Goal: Information Seeking & Learning: Learn about a topic

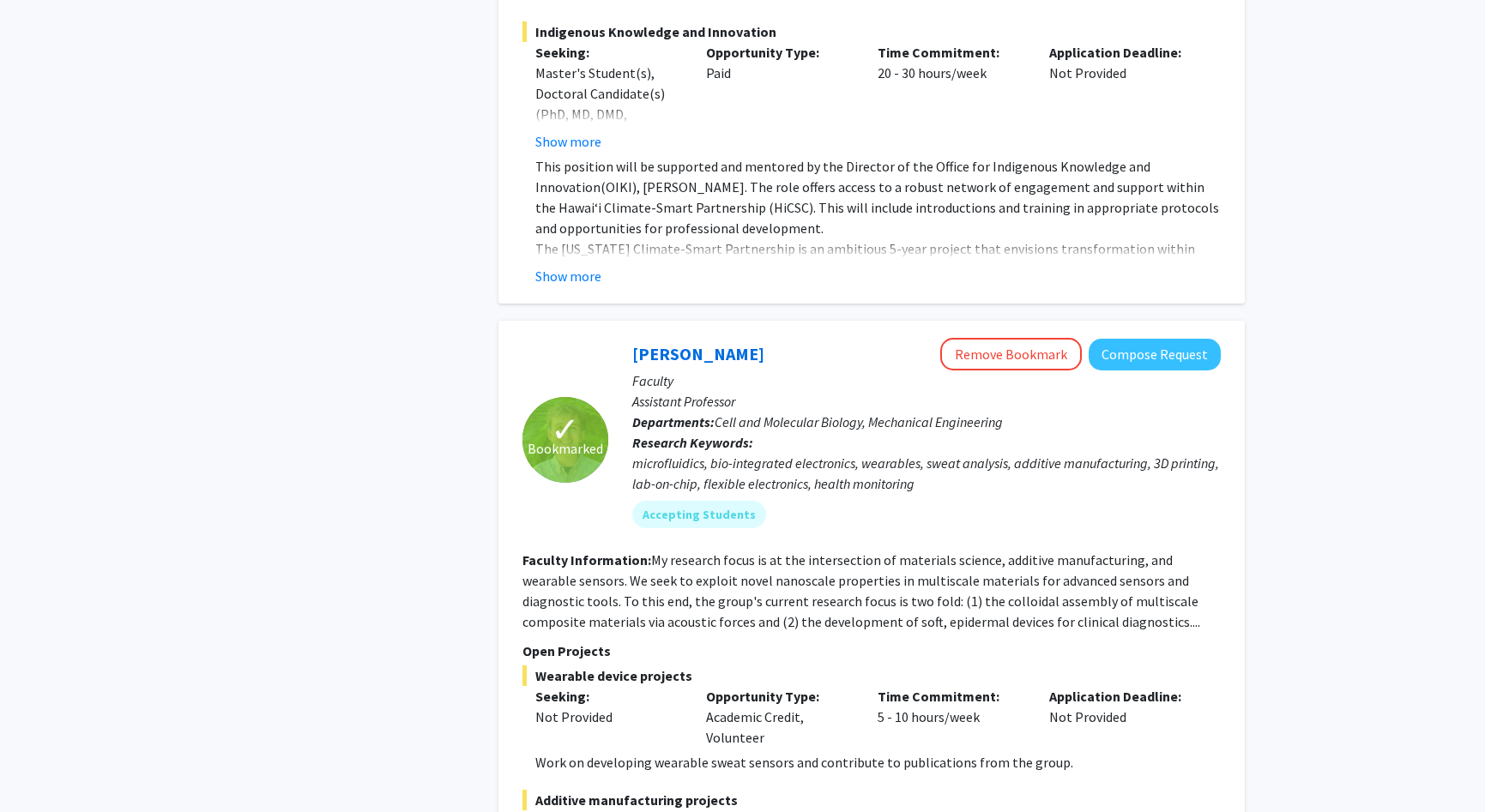
scroll to position [6641, 0]
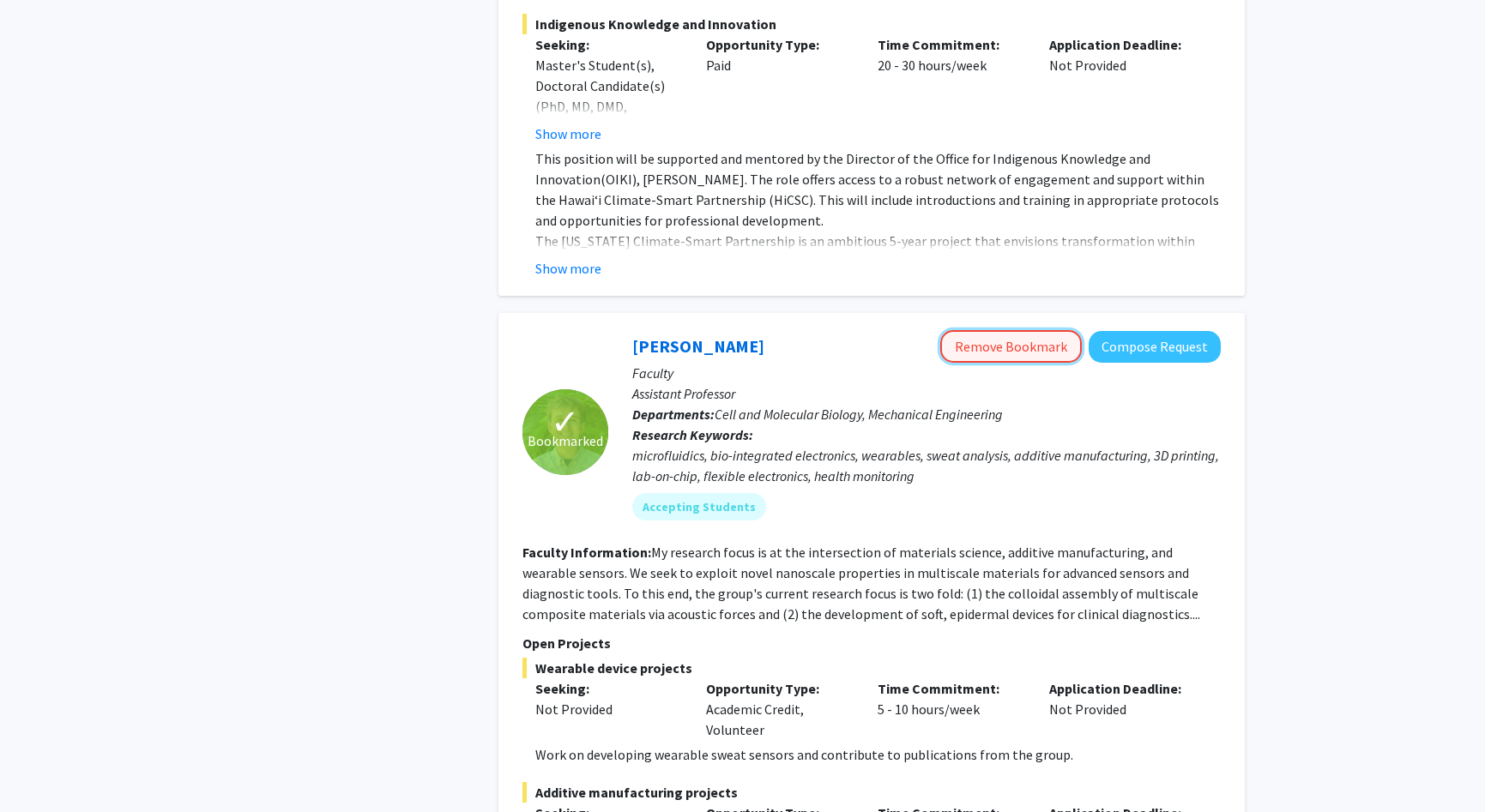
click at [986, 330] on button "Remove Bookmark" at bounding box center [1010, 346] width 142 height 32
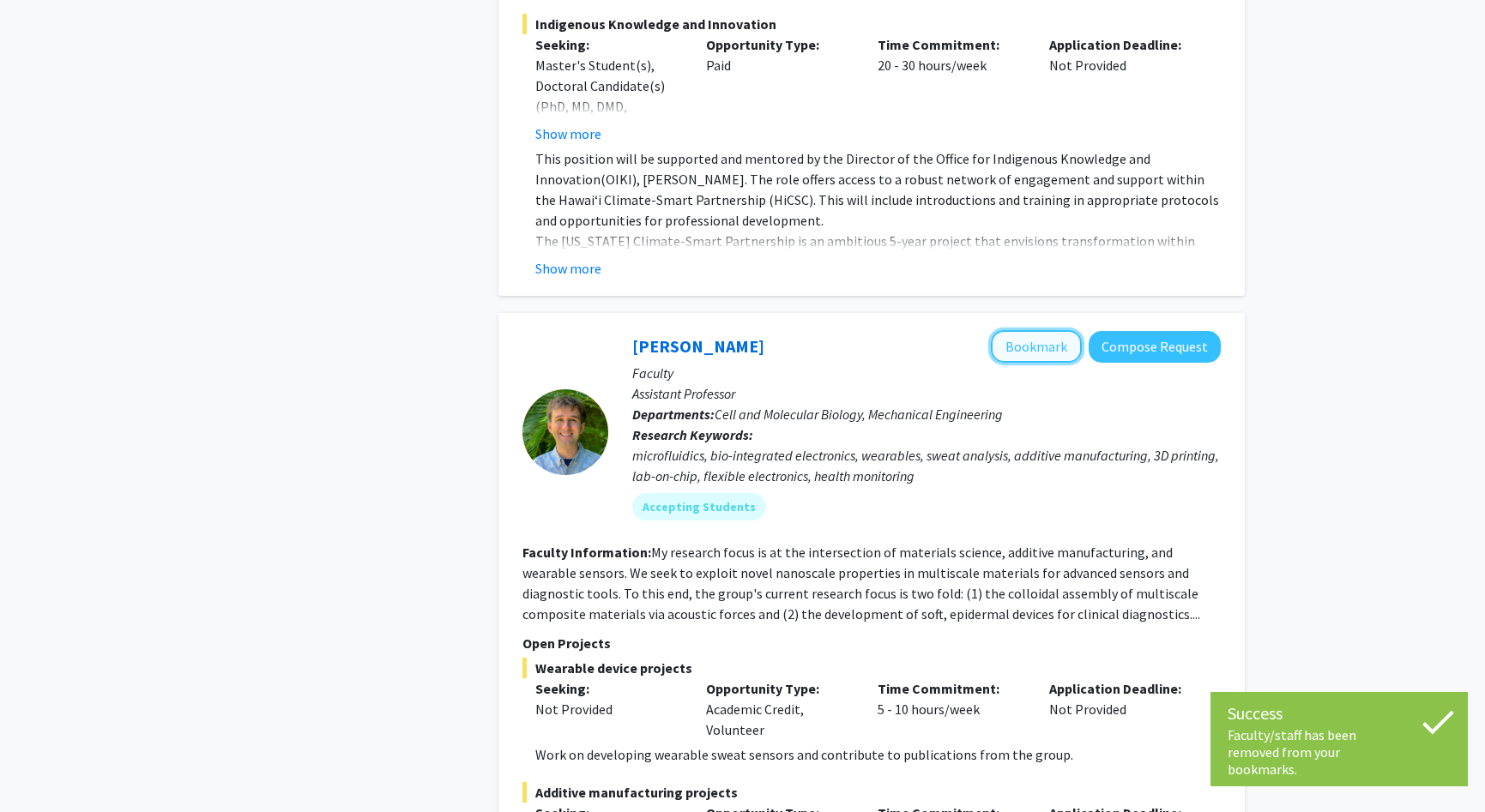
click at [1014, 330] on button "Bookmark" at bounding box center [1036, 346] width 91 height 32
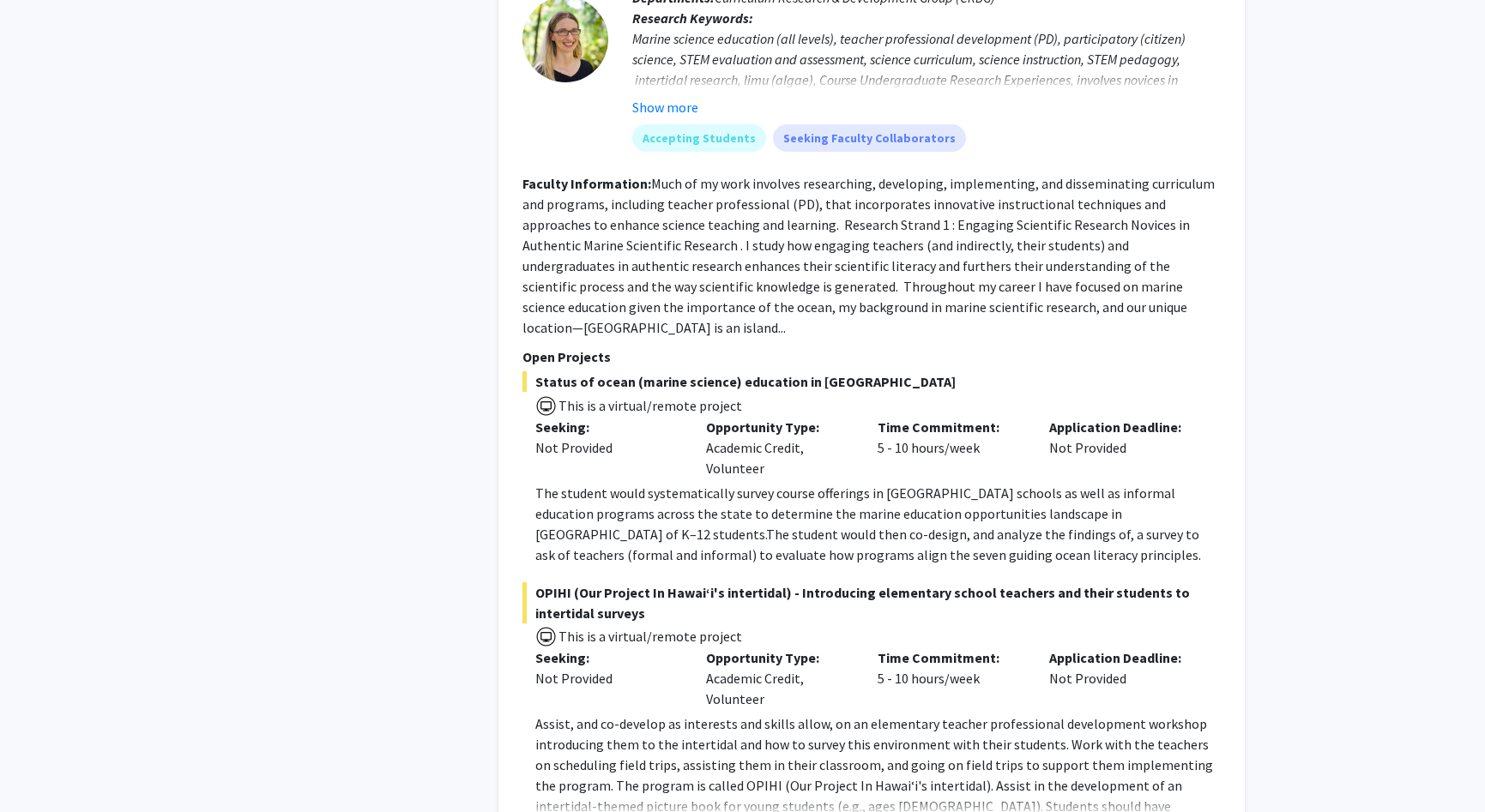
scroll to position [10131, 0]
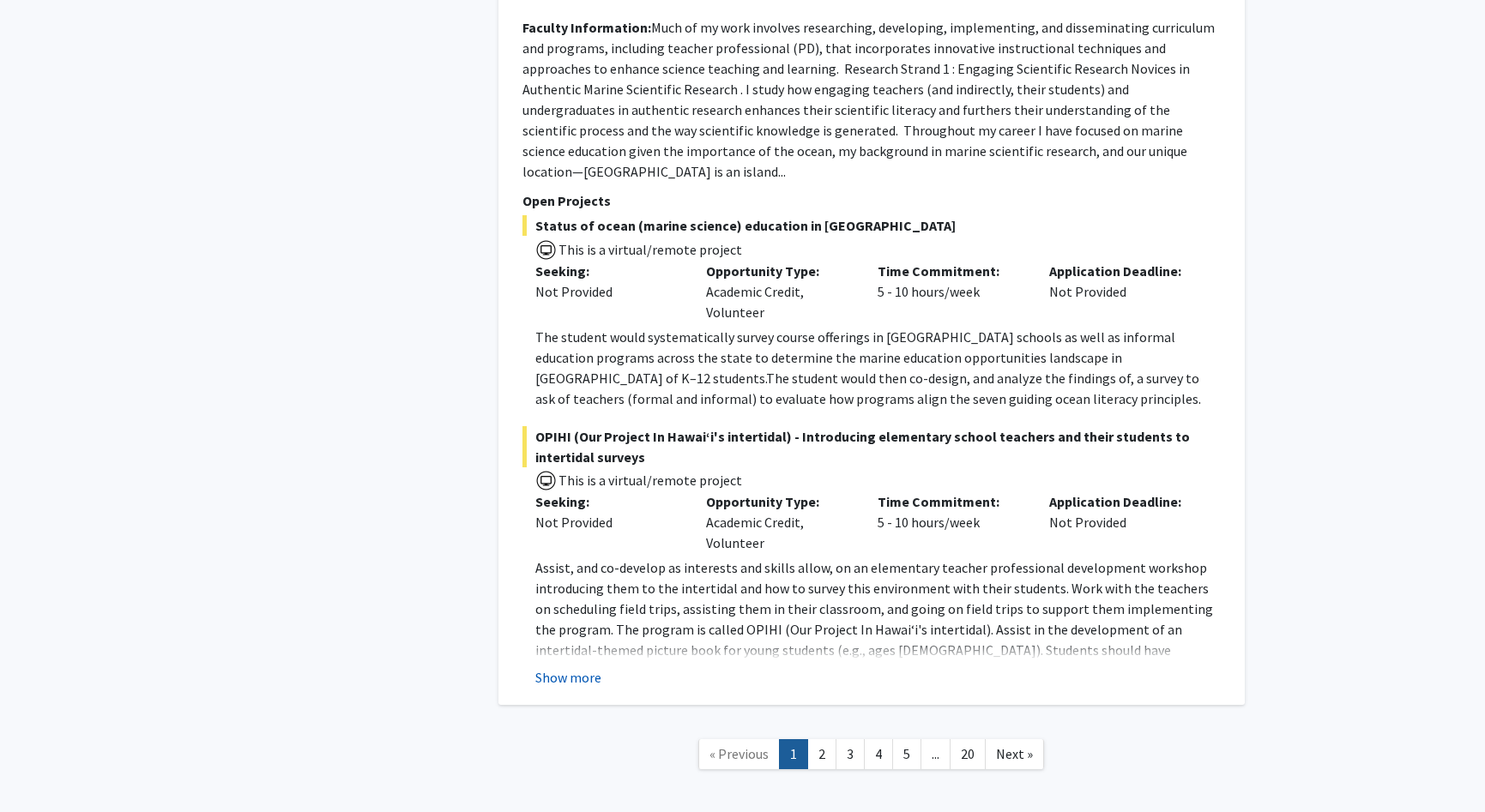
click at [558, 667] on button "Show more" at bounding box center [568, 678] width 66 height 21
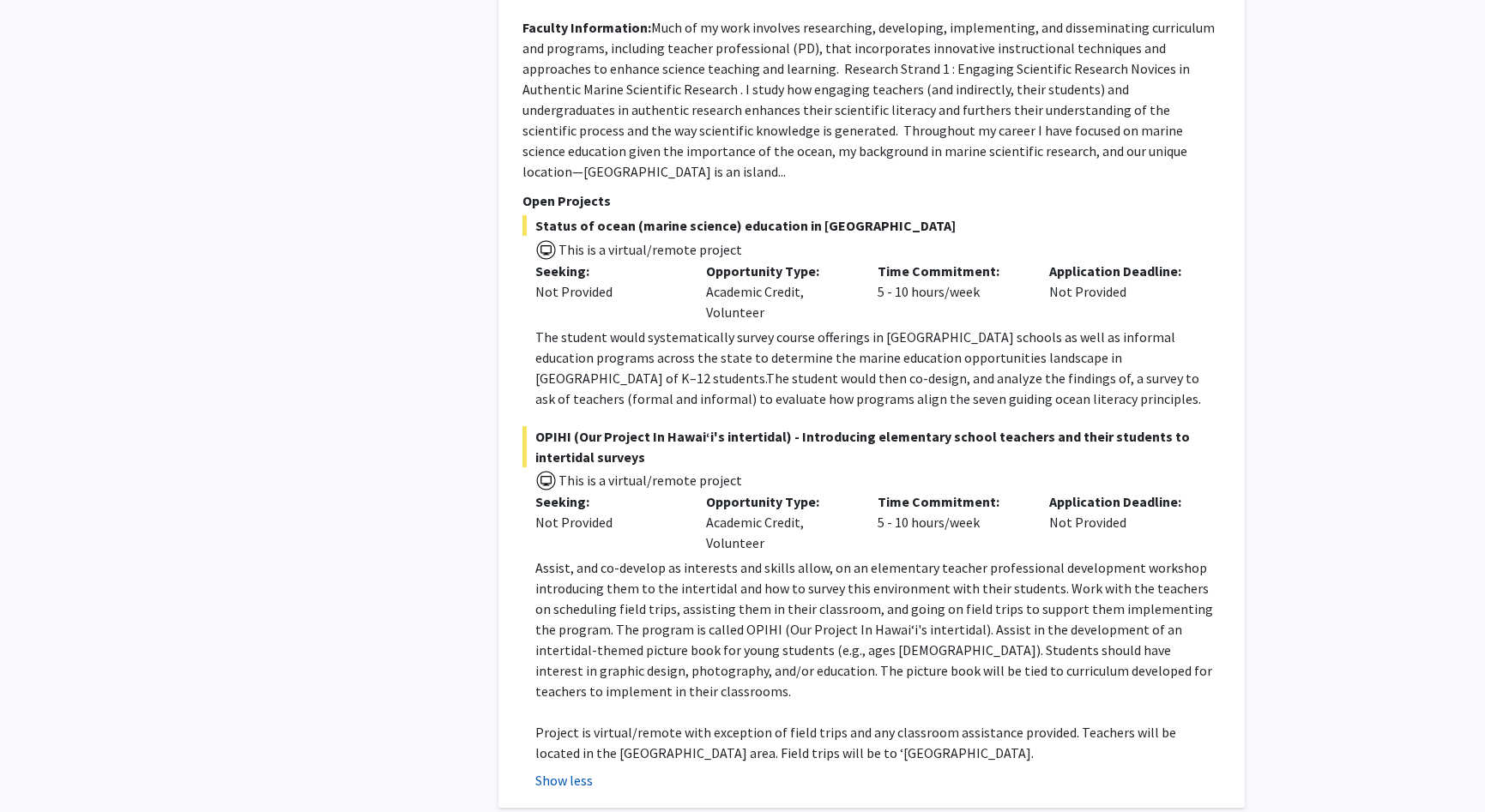
scroll to position [10214, 0]
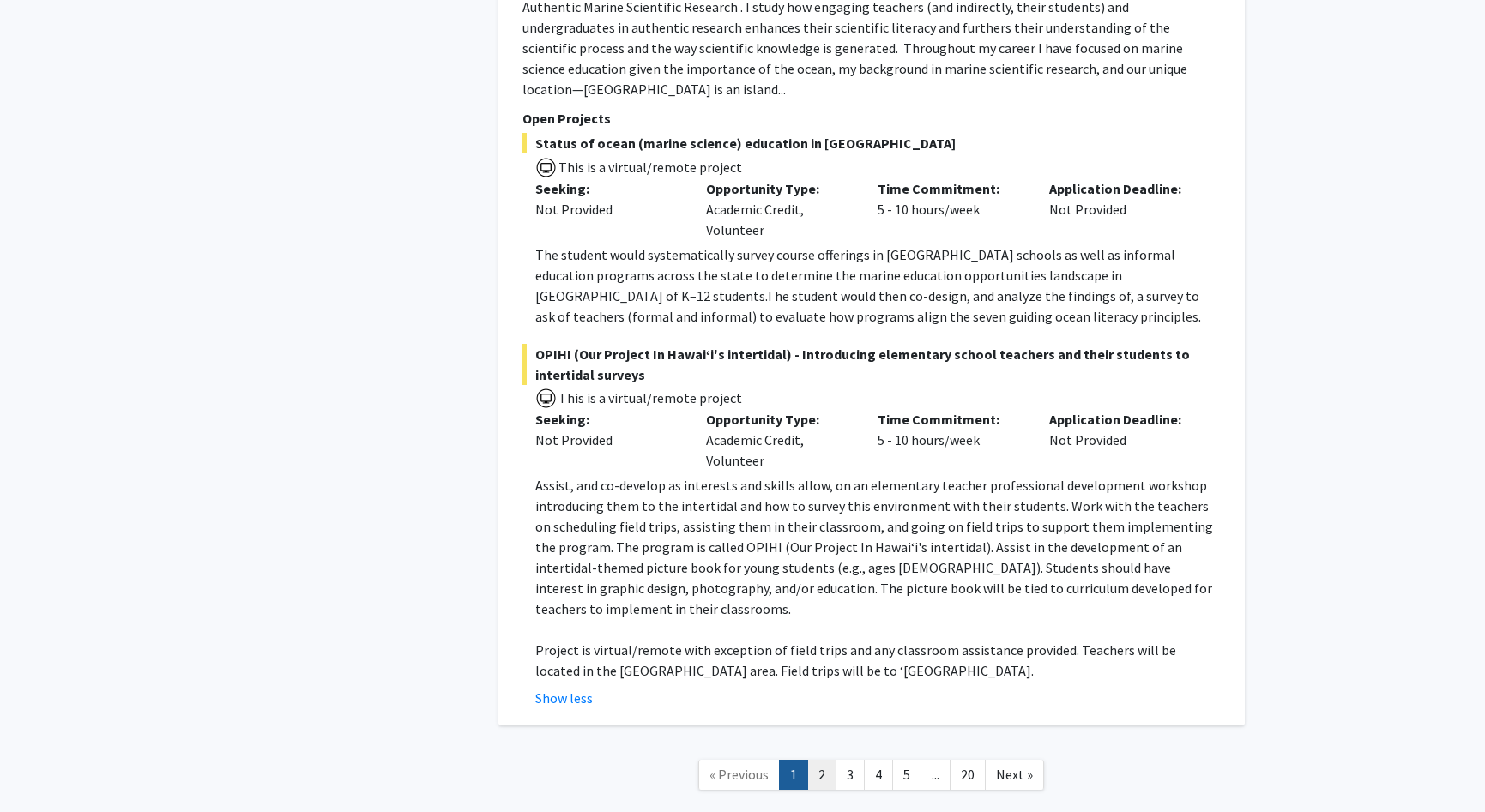
click at [828, 760] on link "2" at bounding box center [821, 775] width 29 height 30
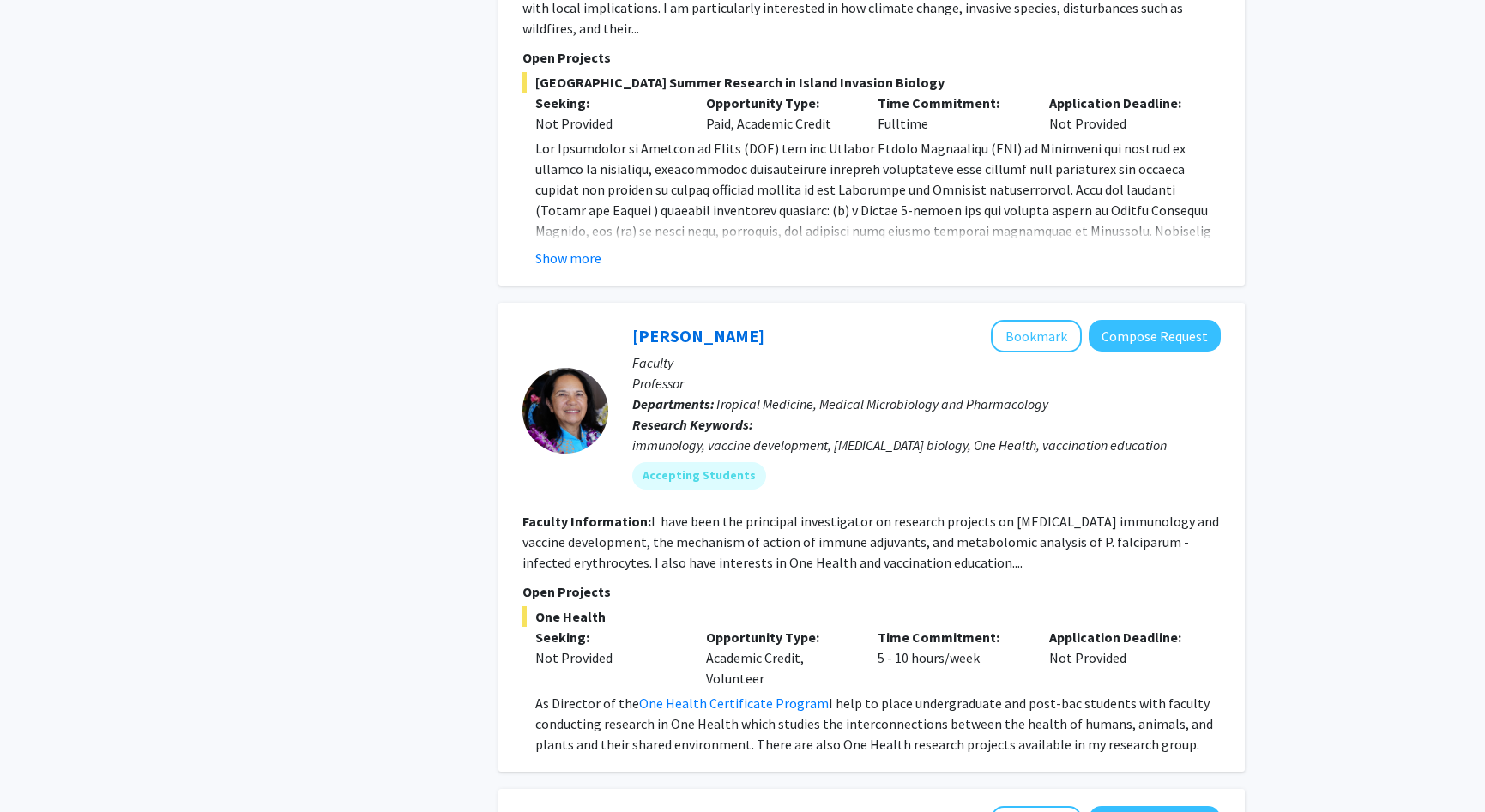
scroll to position [2335, 0]
click at [1057, 319] on button "Bookmark" at bounding box center [1036, 335] width 91 height 32
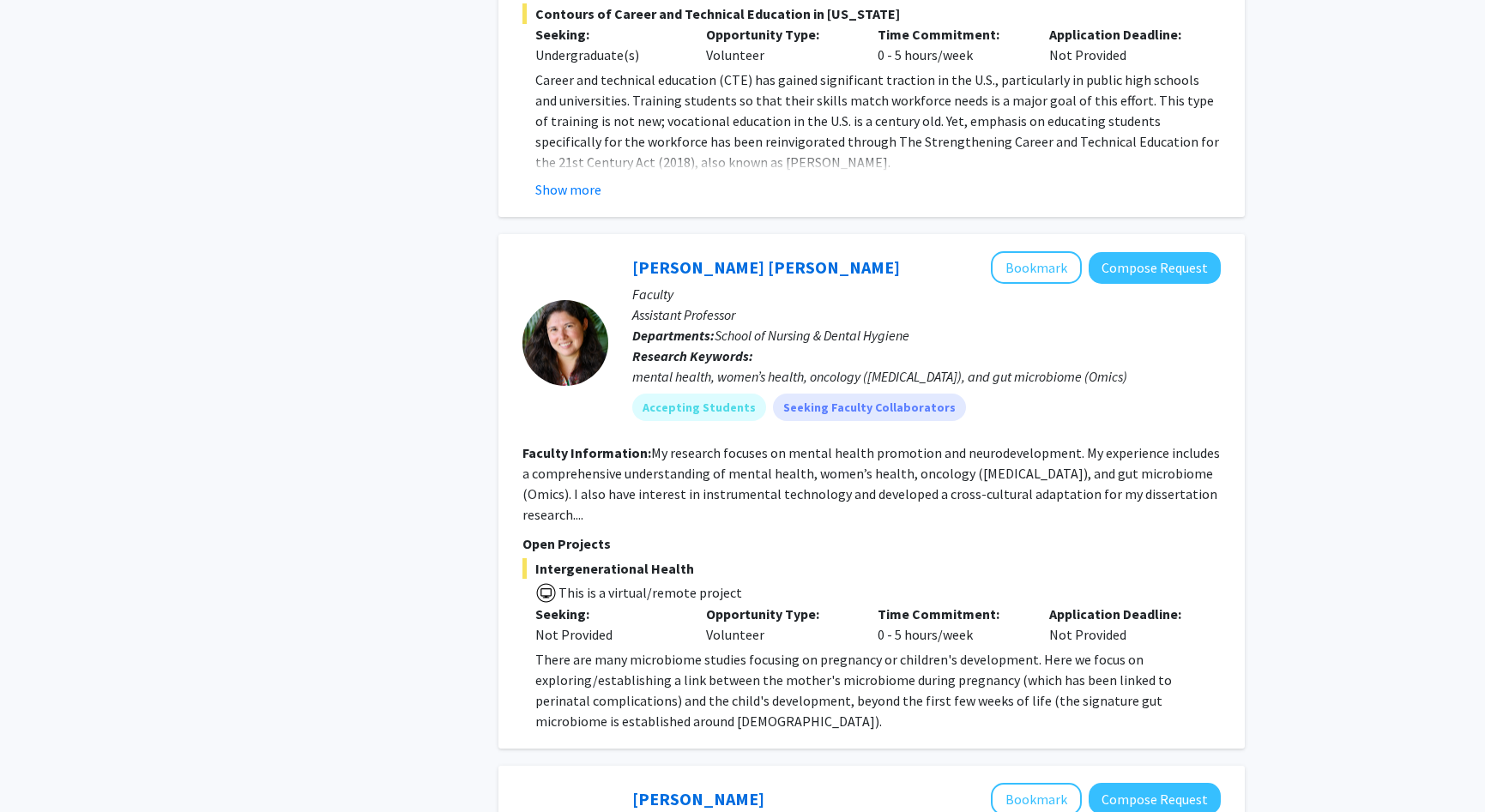
scroll to position [4572, 0]
click at [1058, 249] on button "Bookmark" at bounding box center [1036, 265] width 91 height 32
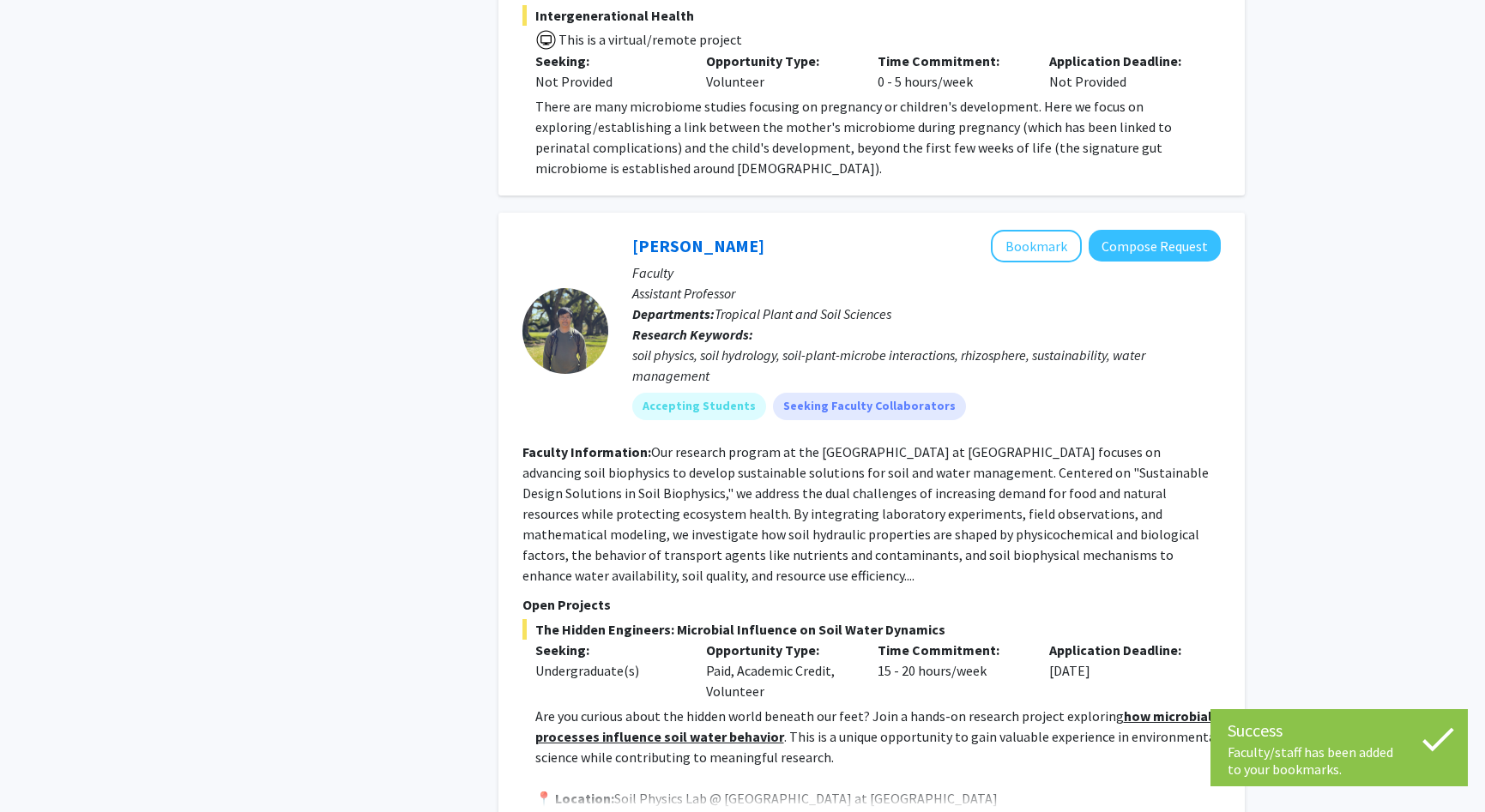
scroll to position [5291, 0]
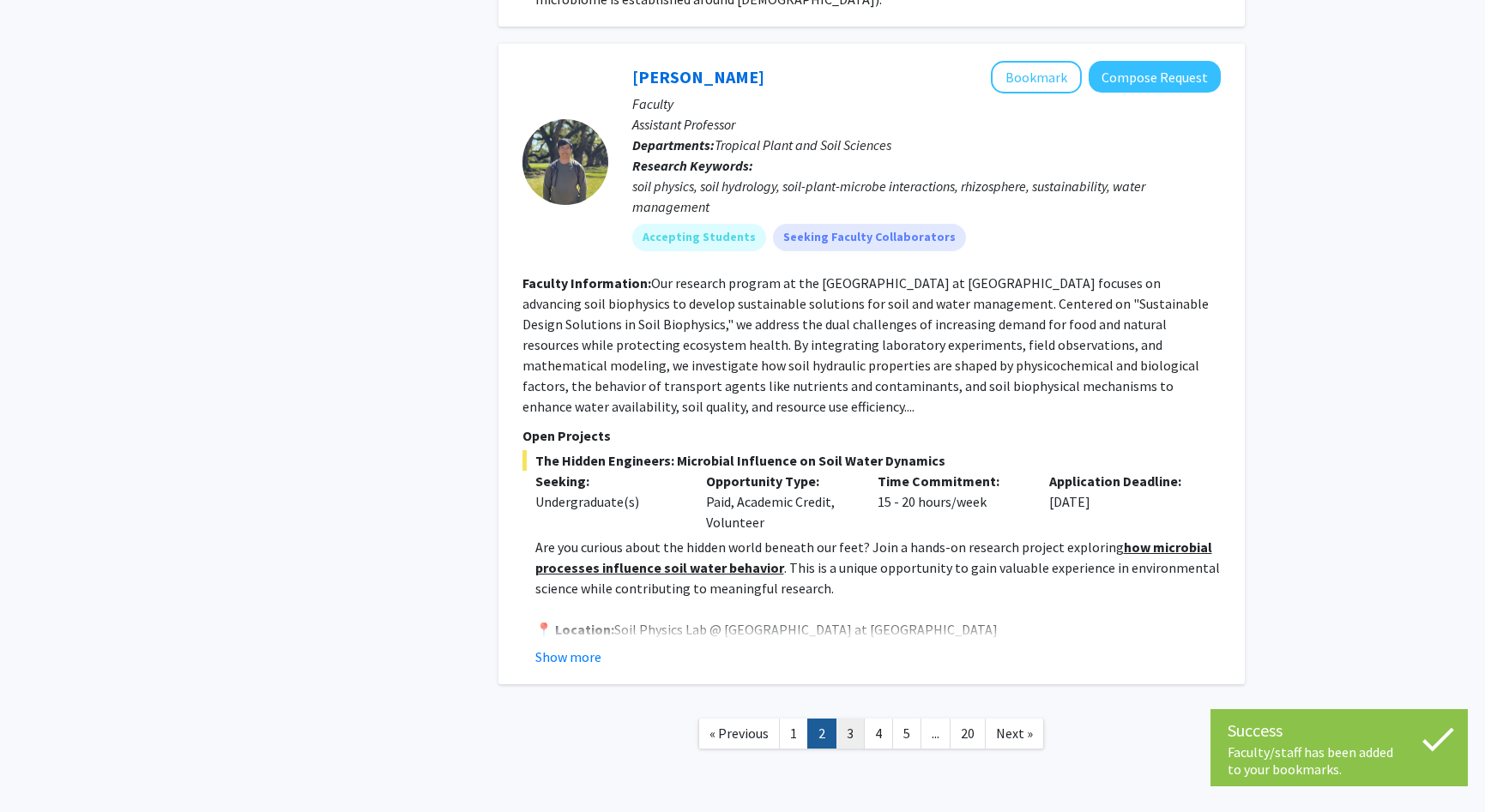
click at [850, 719] on link "3" at bounding box center [850, 734] width 29 height 30
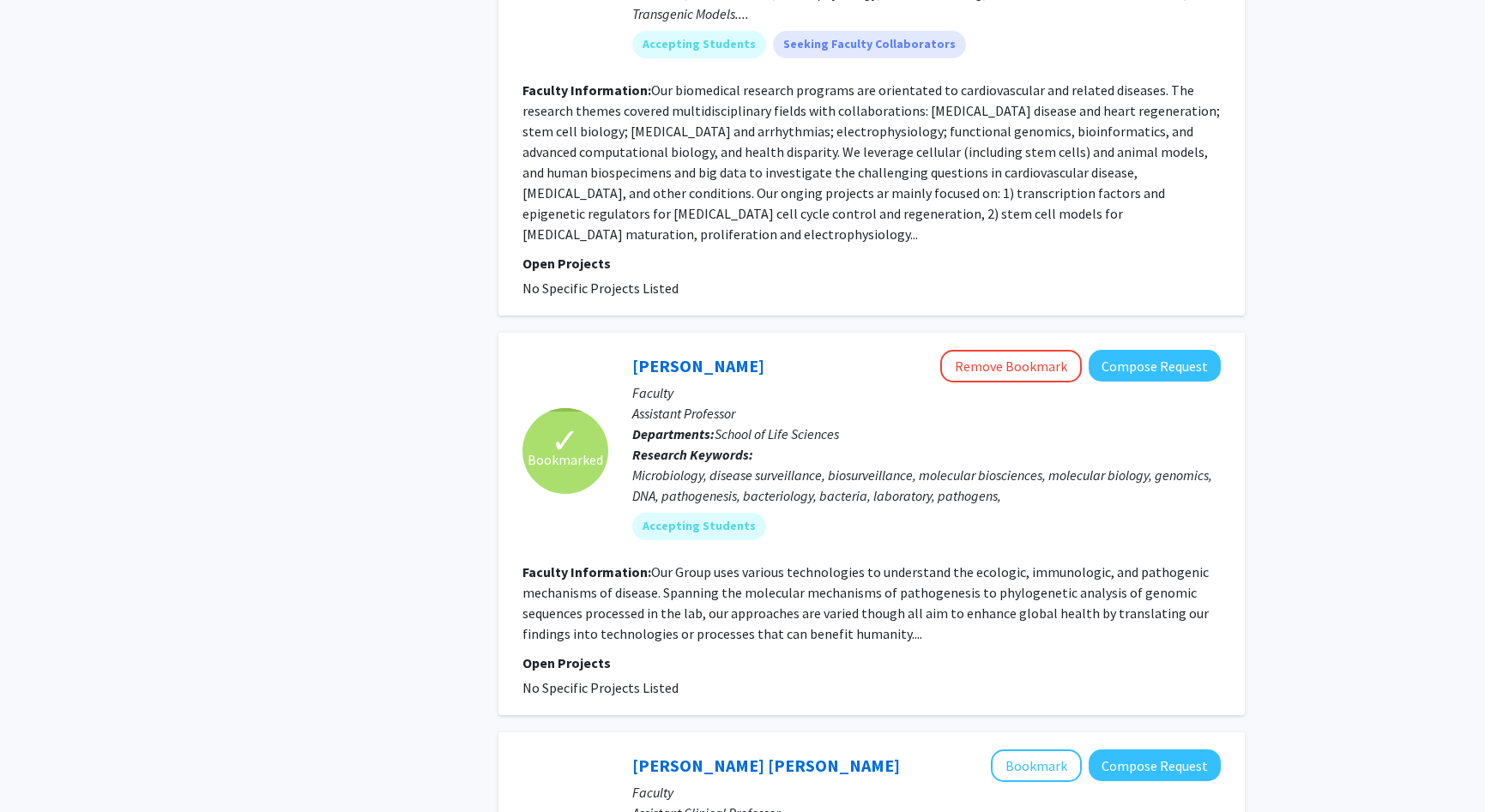
scroll to position [2434, 0]
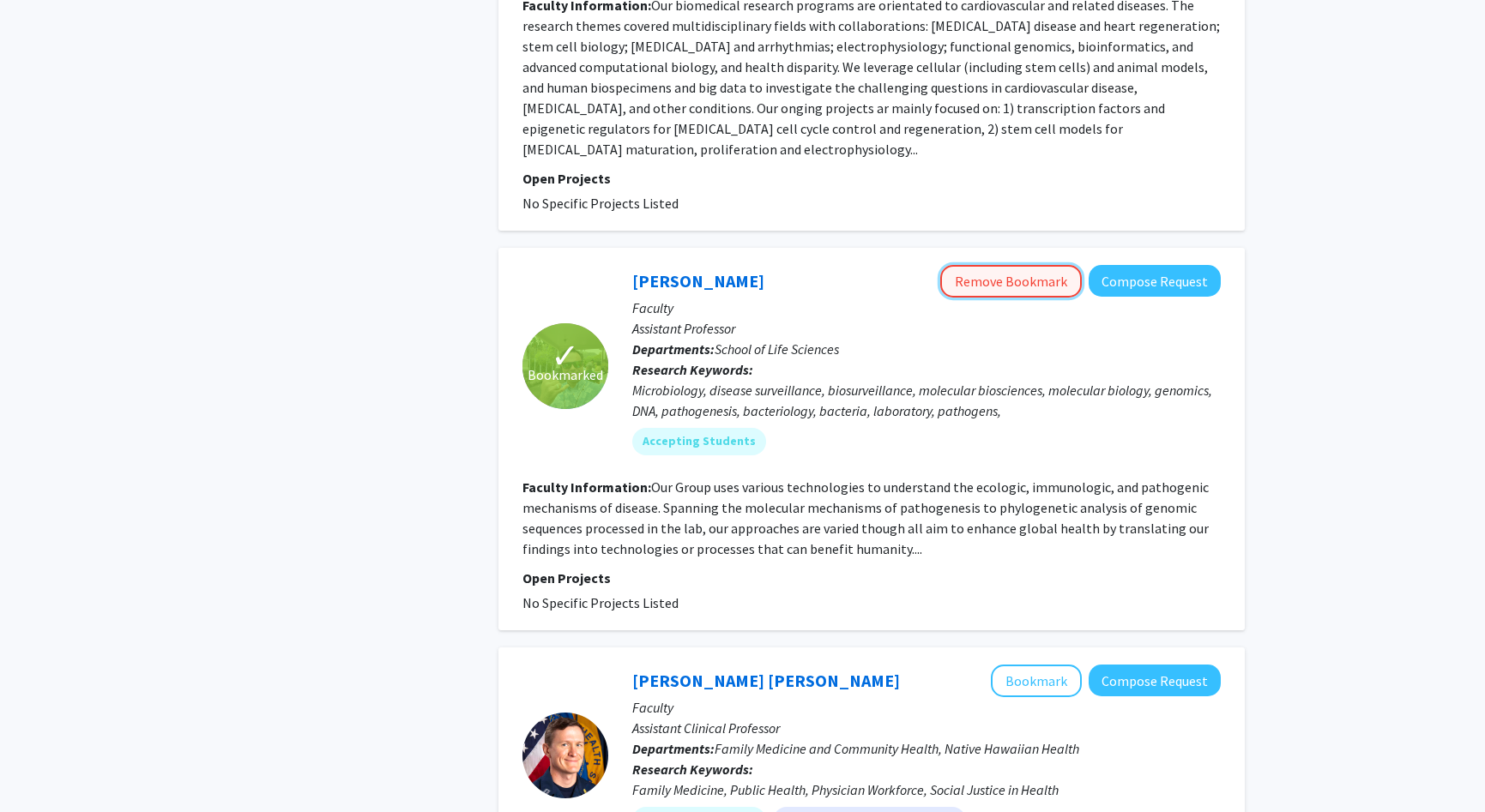
click at [1003, 265] on button "Remove Bookmark" at bounding box center [1010, 281] width 142 height 32
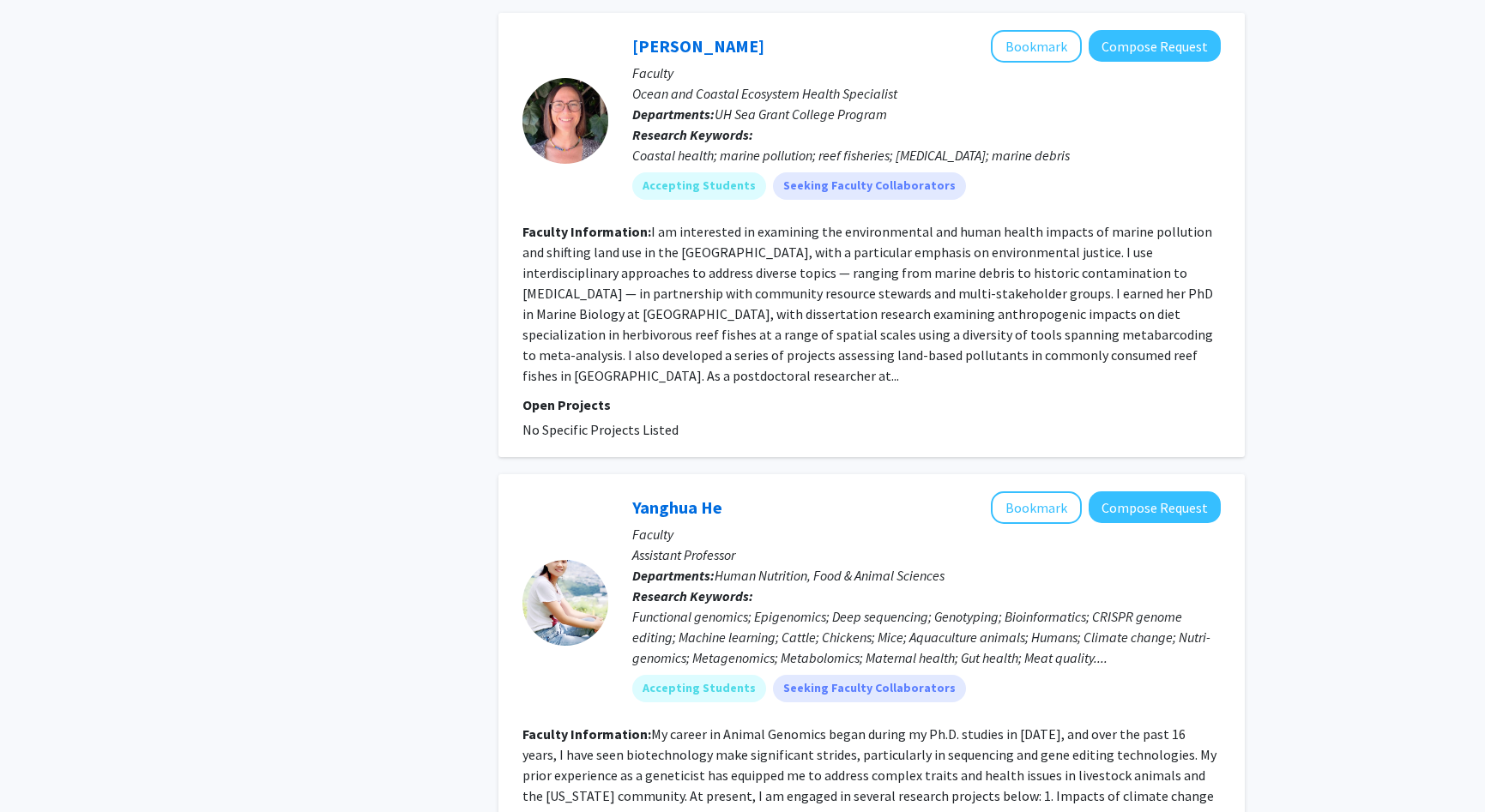
scroll to position [4085, 0]
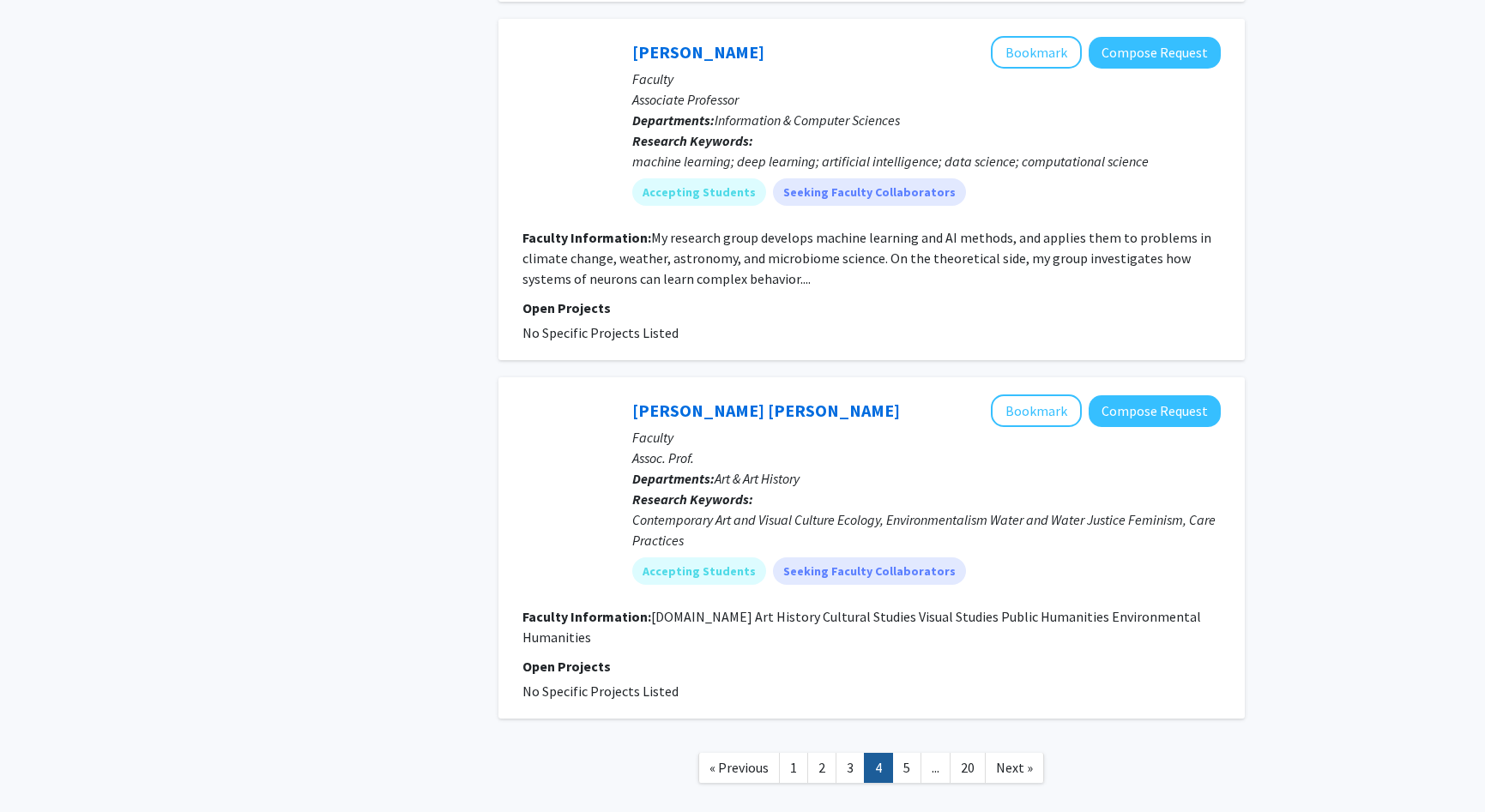
scroll to position [3528, 0]
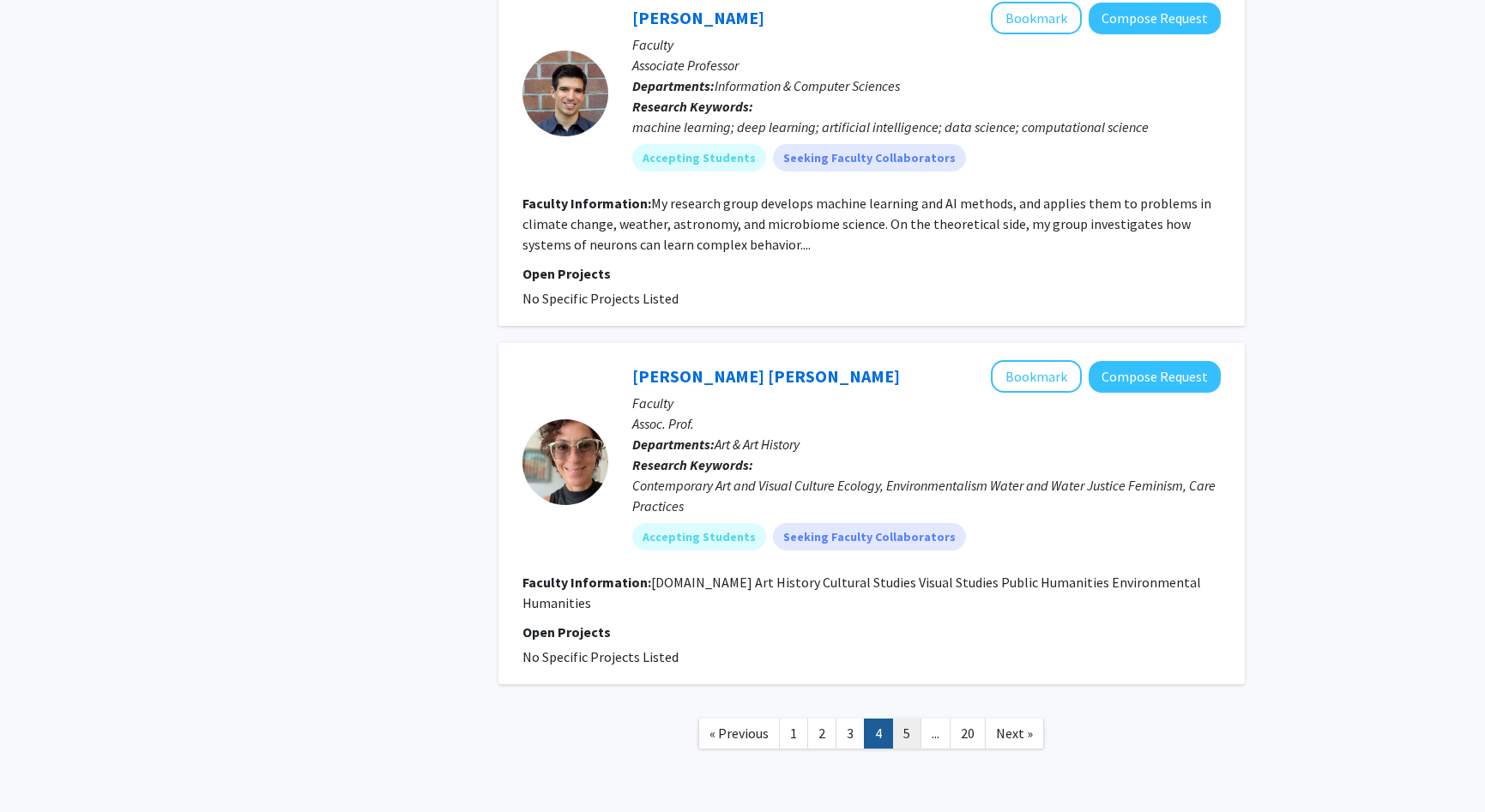
click at [894, 719] on link "5" at bounding box center [907, 734] width 29 height 30
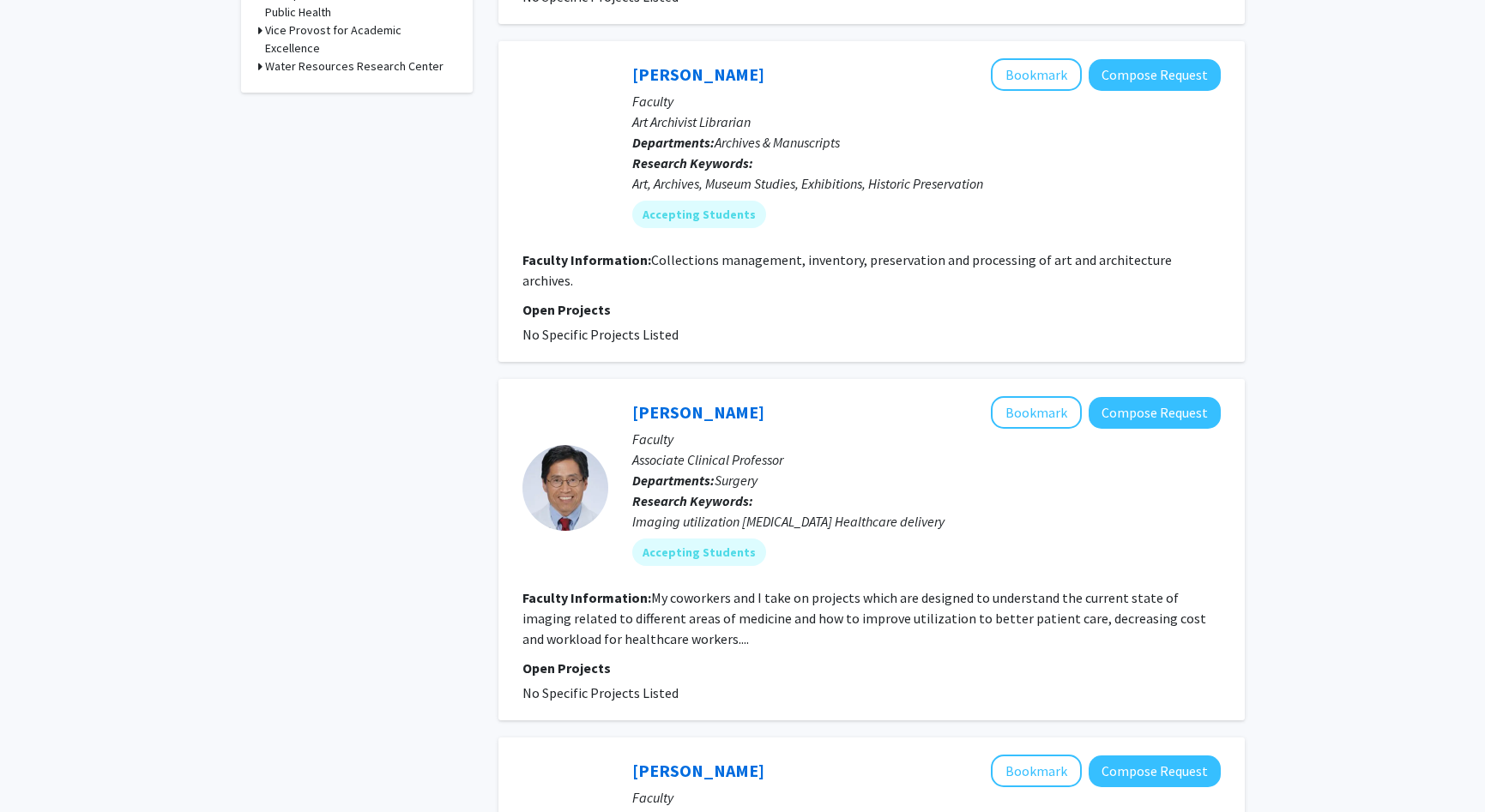
scroll to position [1111, 0]
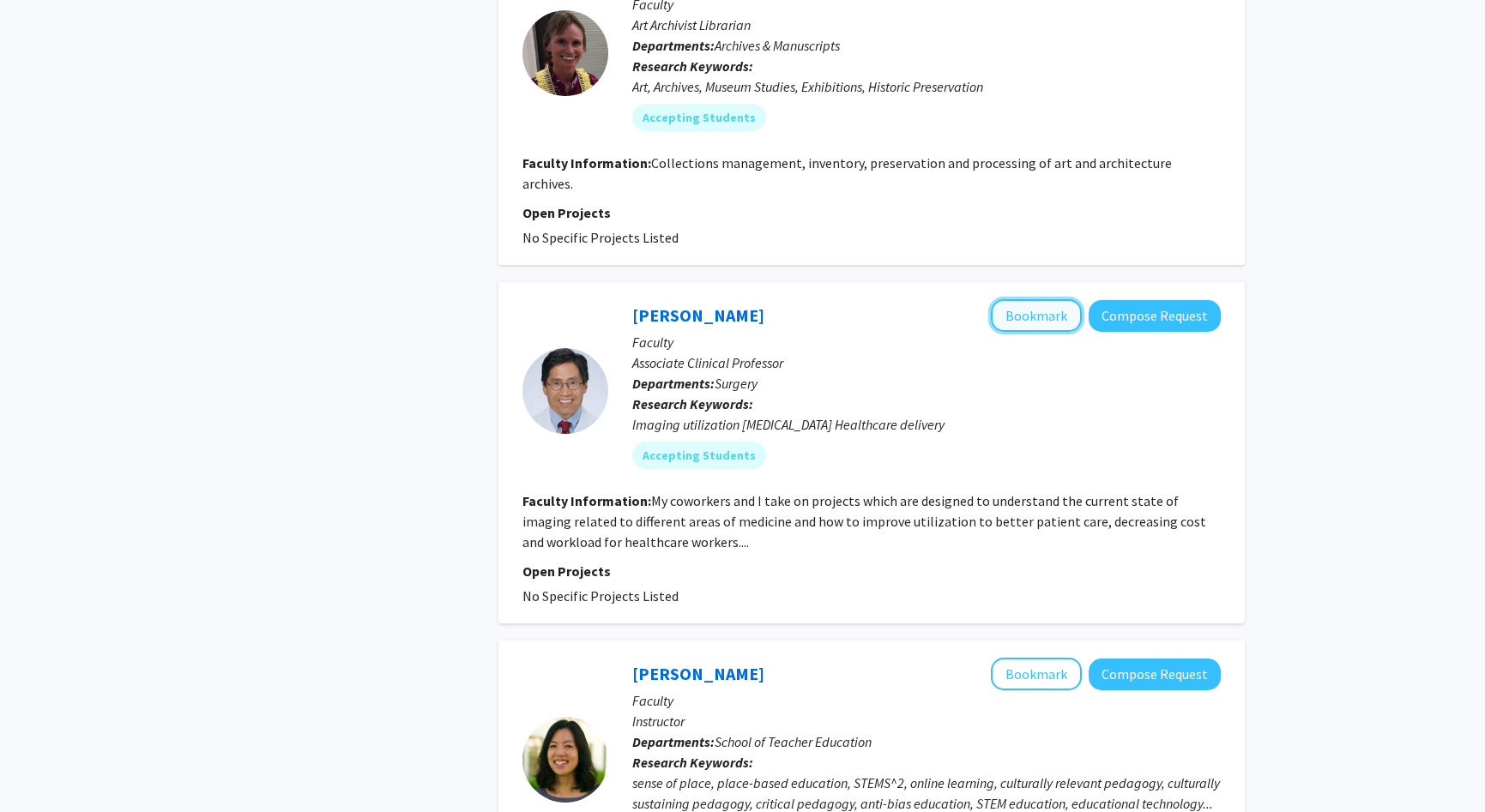
click at [1022, 300] on button "Bookmark" at bounding box center [1036, 316] width 91 height 32
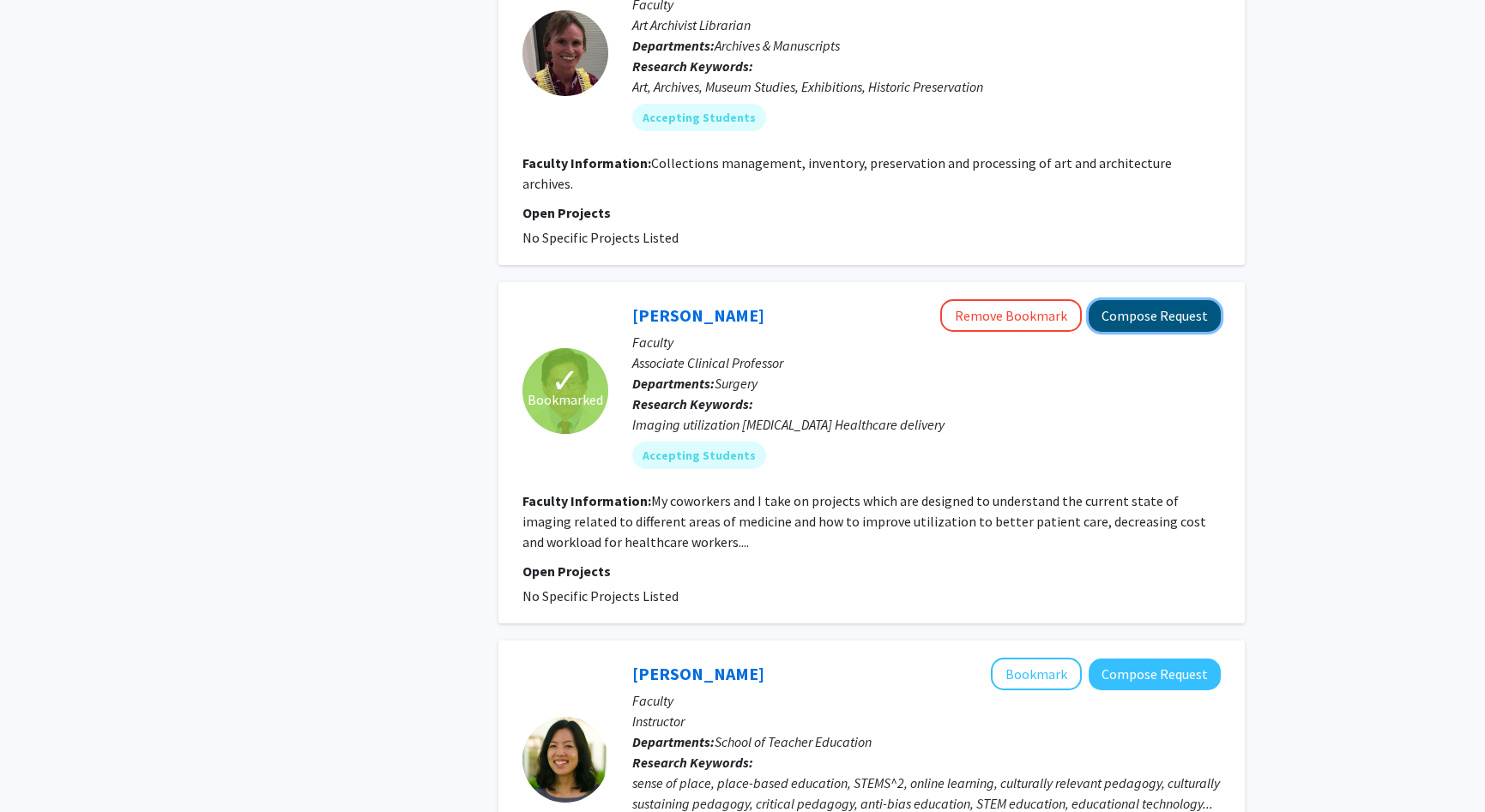
click at [1121, 300] on button "Compose Request" at bounding box center [1154, 316] width 132 height 31
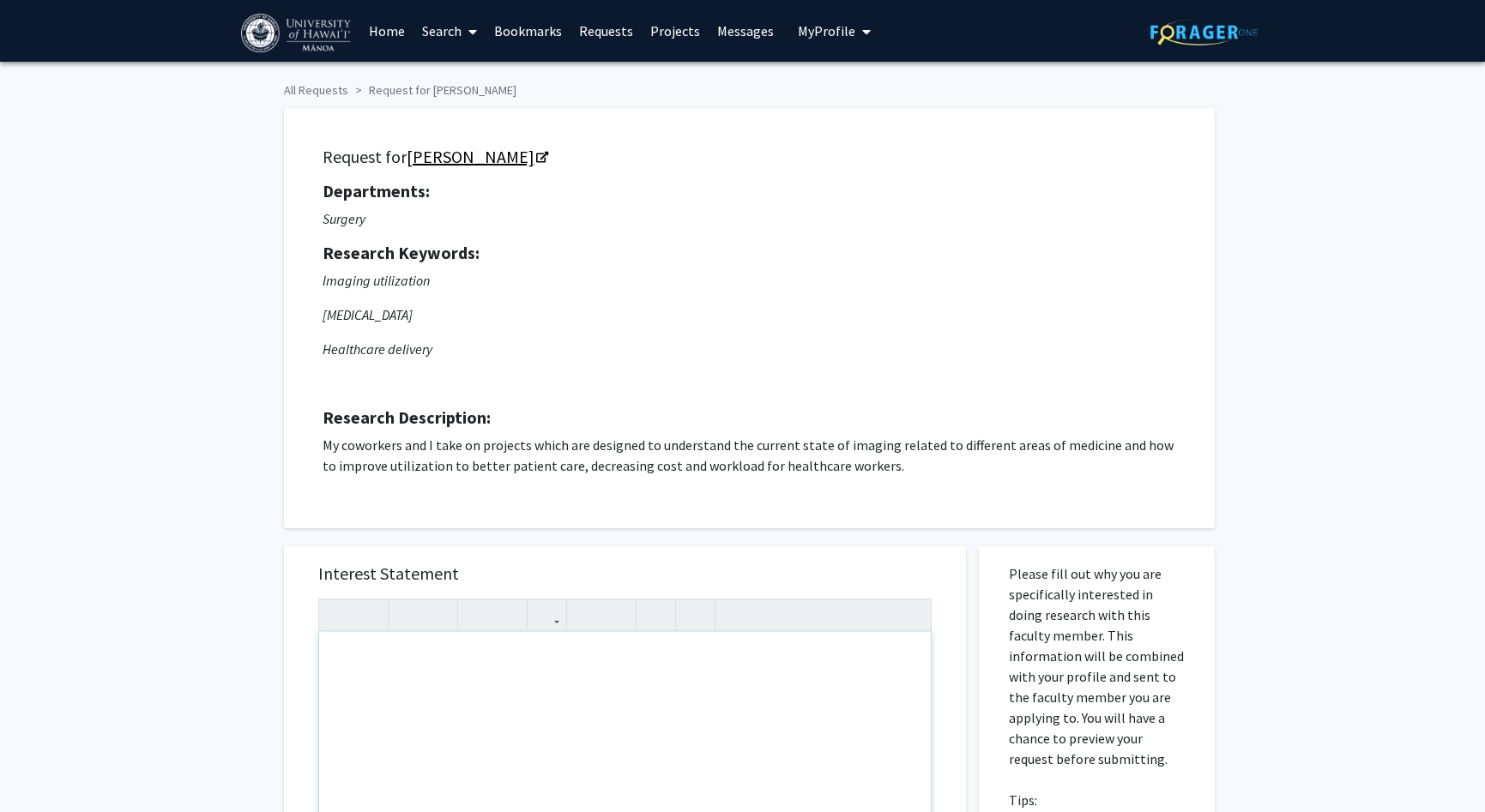
click at [488, 159] on link "[PERSON_NAME]" at bounding box center [476, 156] width 140 height 22
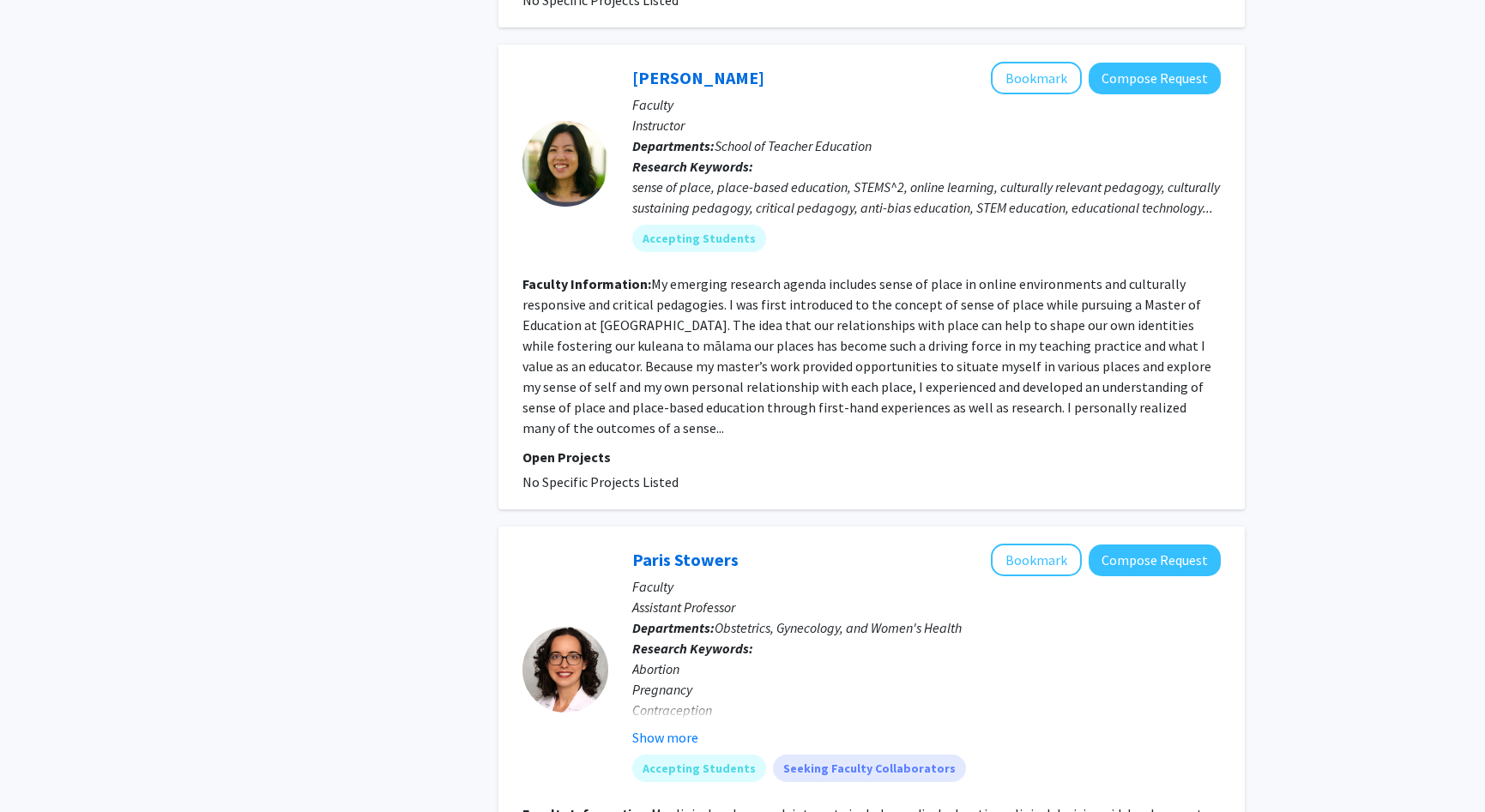
scroll to position [2008, 0]
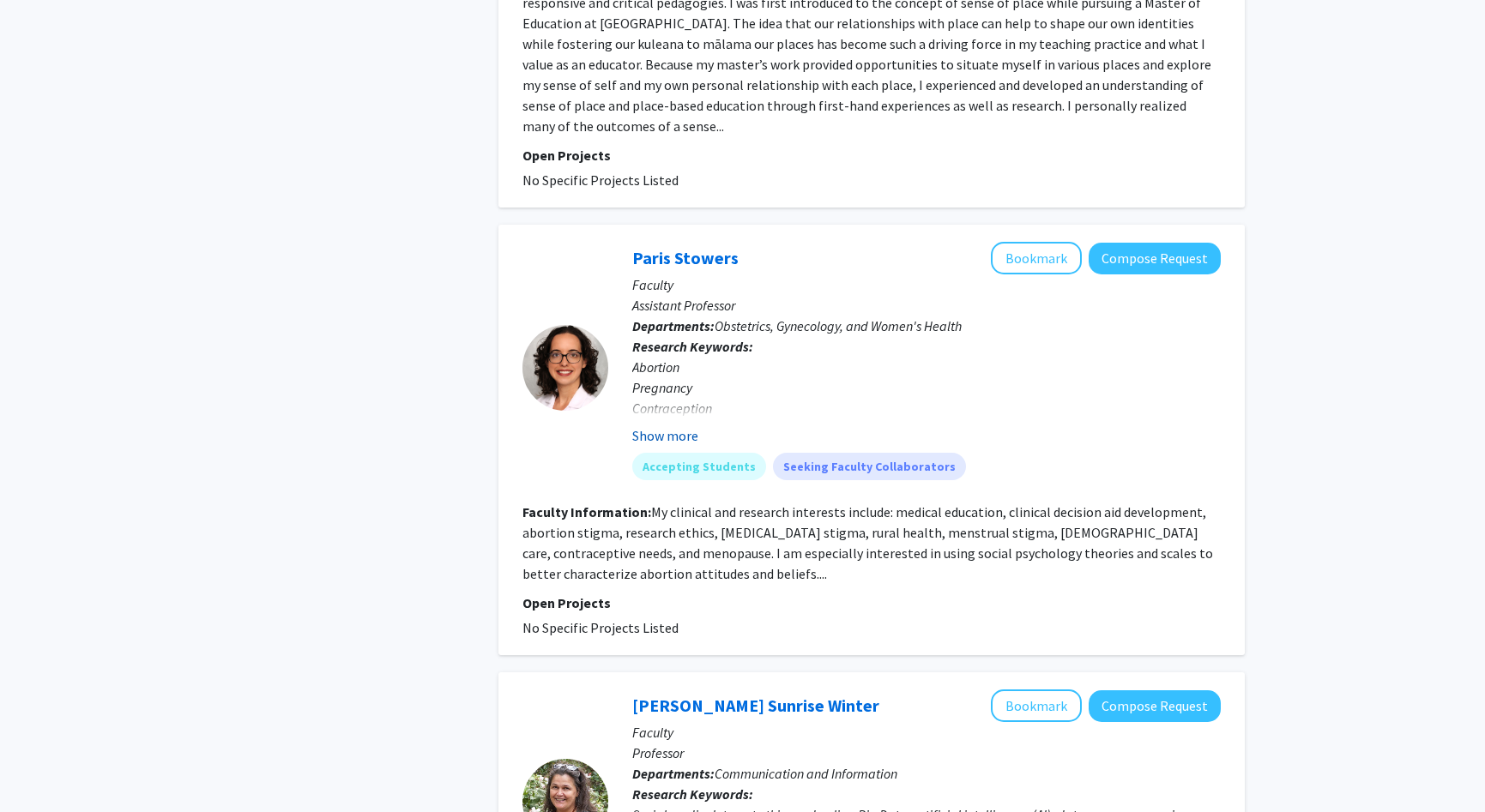
click at [656, 425] on button "Show more" at bounding box center [665, 435] width 66 height 21
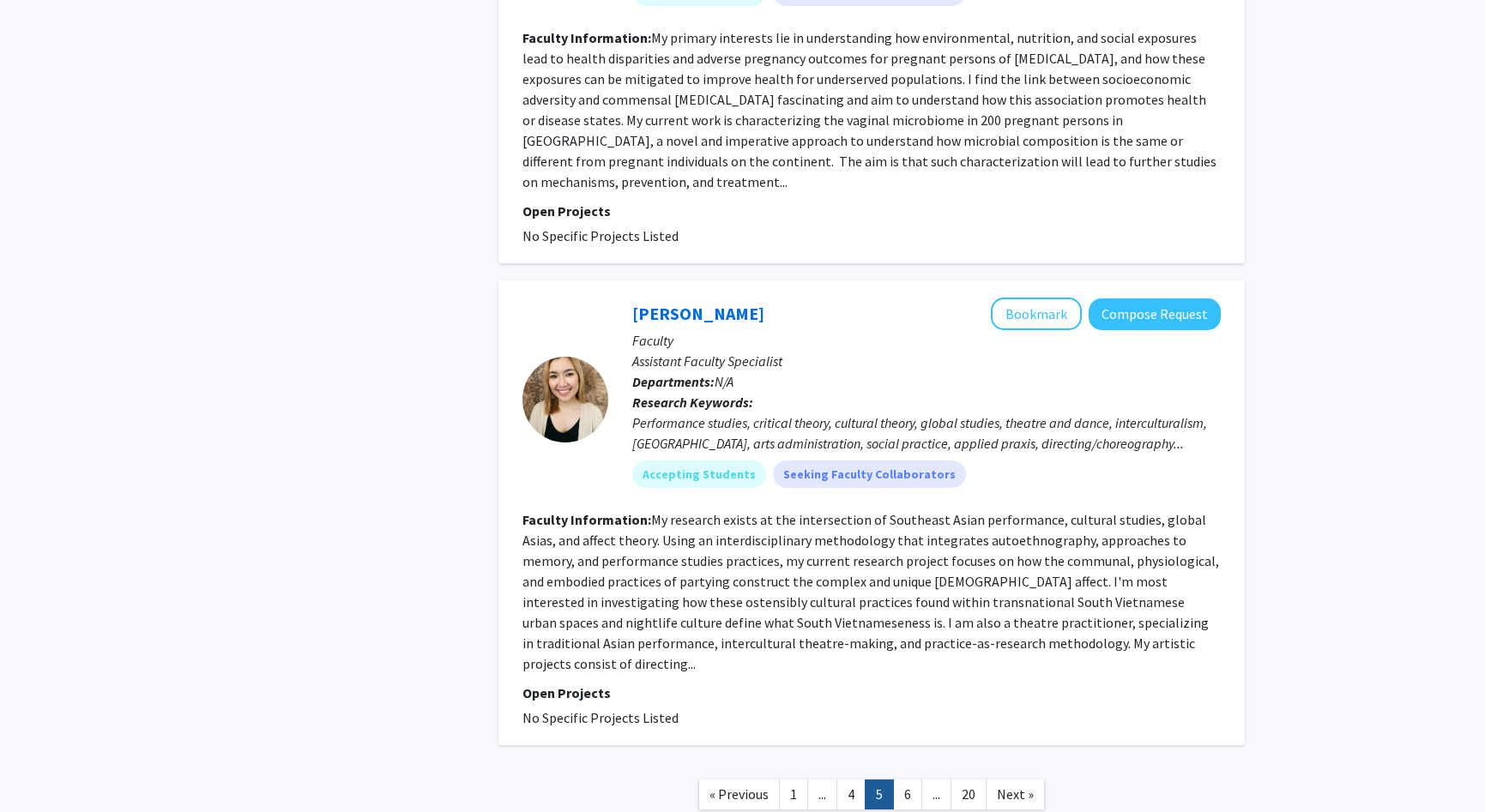
scroll to position [4077, 0]
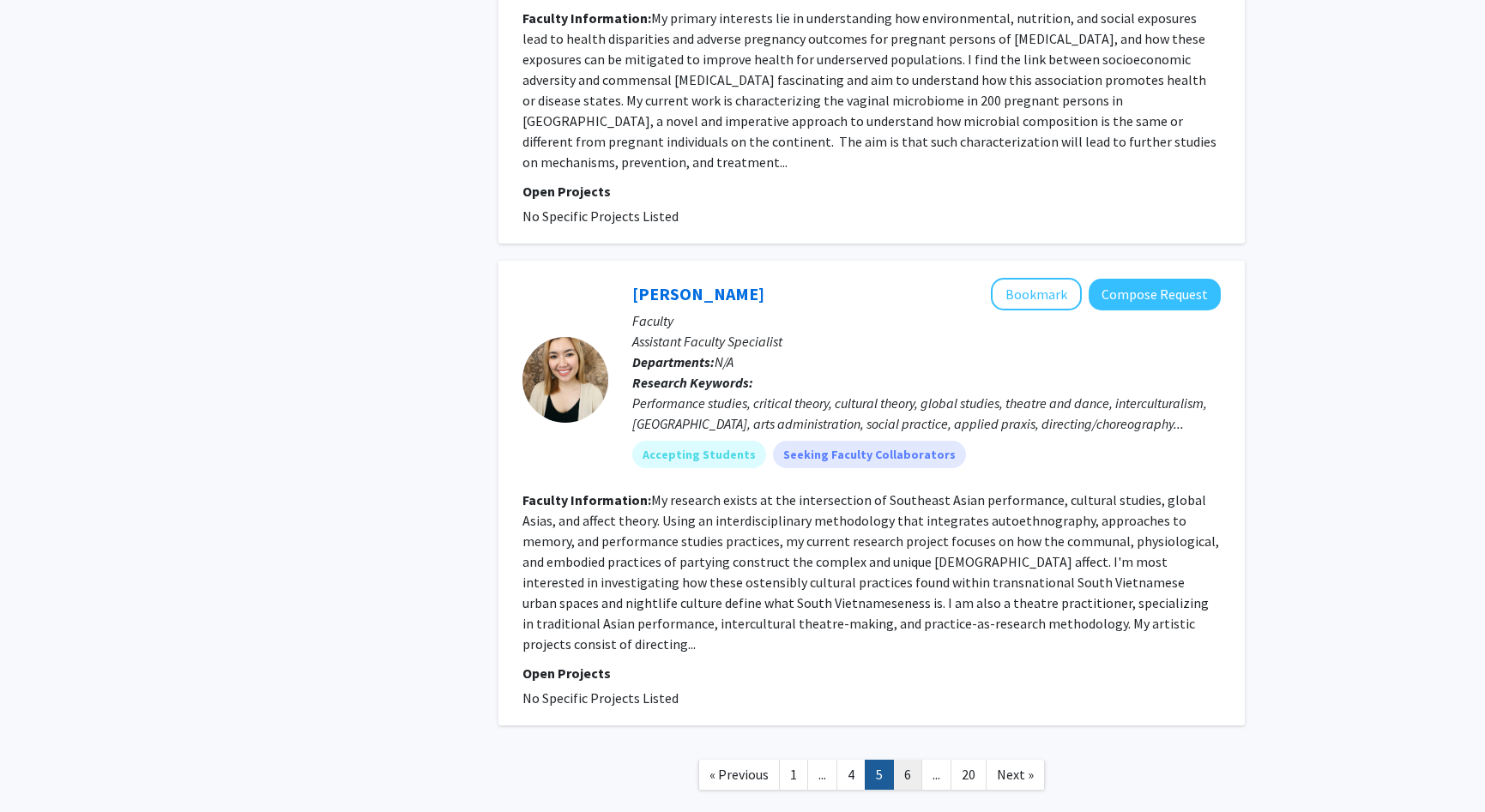
click at [898, 760] on link "6" at bounding box center [908, 775] width 29 height 30
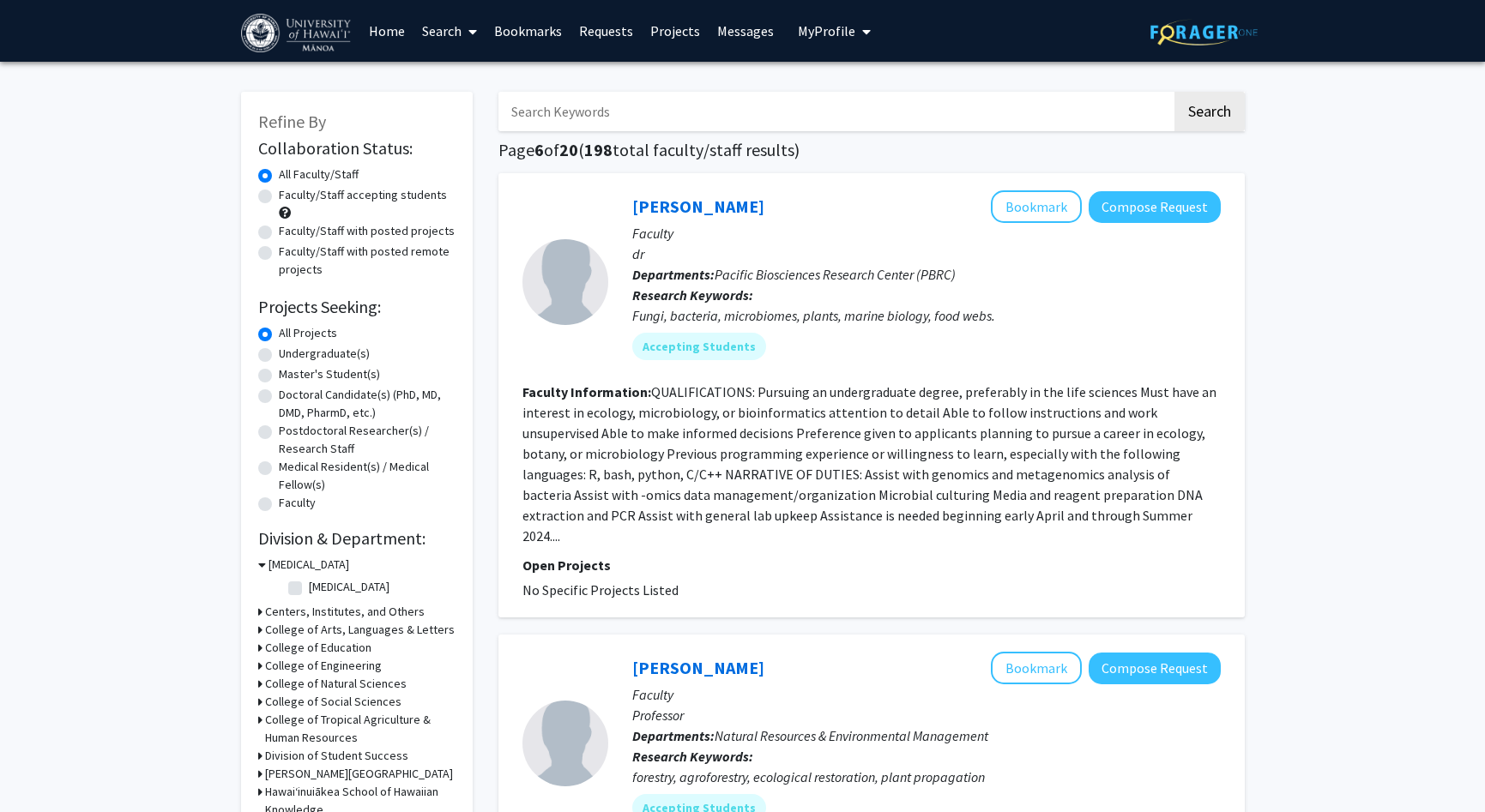
click at [537, 30] on link "Bookmarks" at bounding box center [527, 30] width 85 height 60
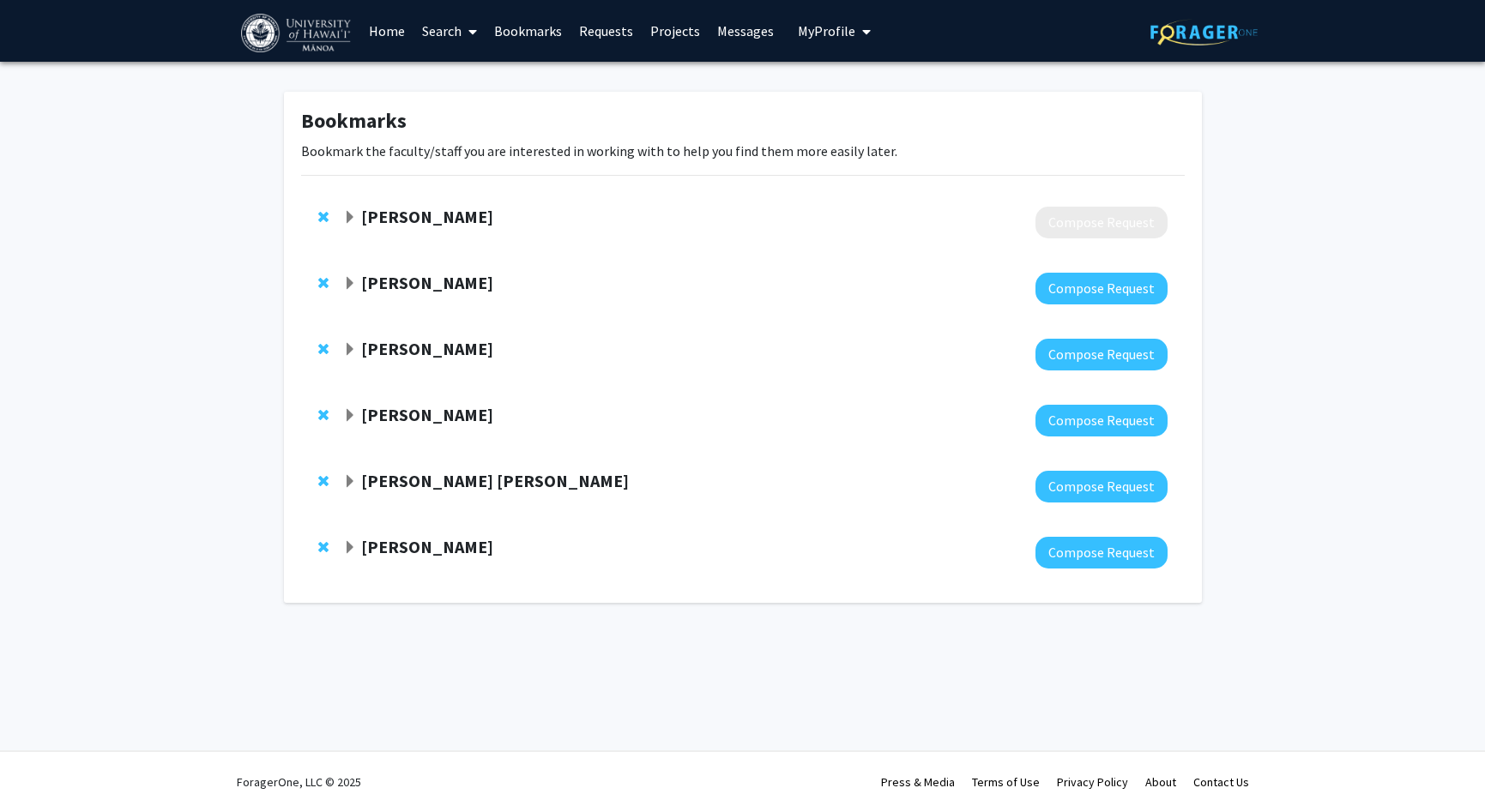
click at [357, 222] on span "Expand Monica Esquivel Bookmark" at bounding box center [350, 218] width 13 height 13
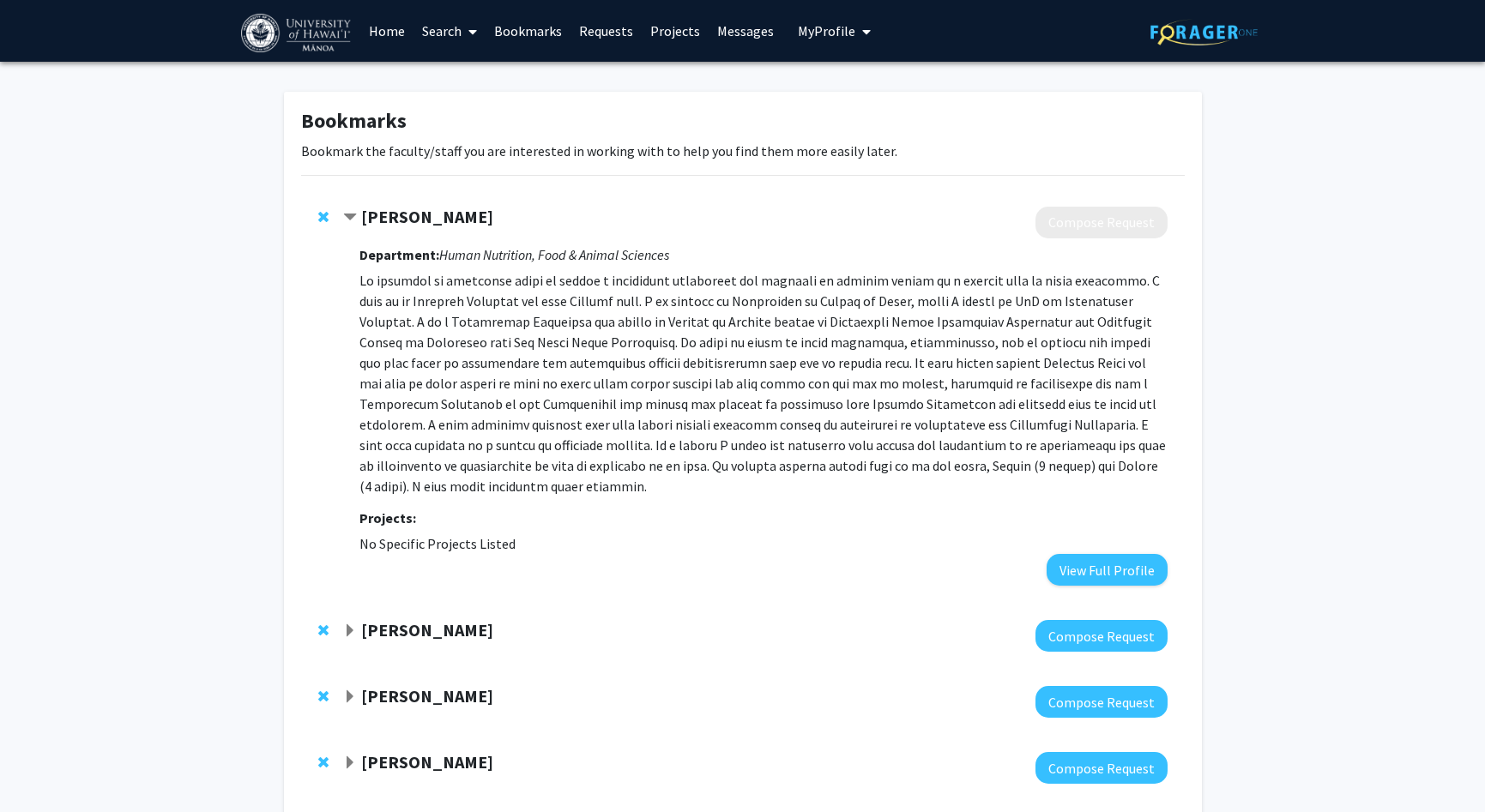
click at [357, 222] on span "Contract Monica Esquivel Bookmark" at bounding box center [350, 218] width 13 height 13
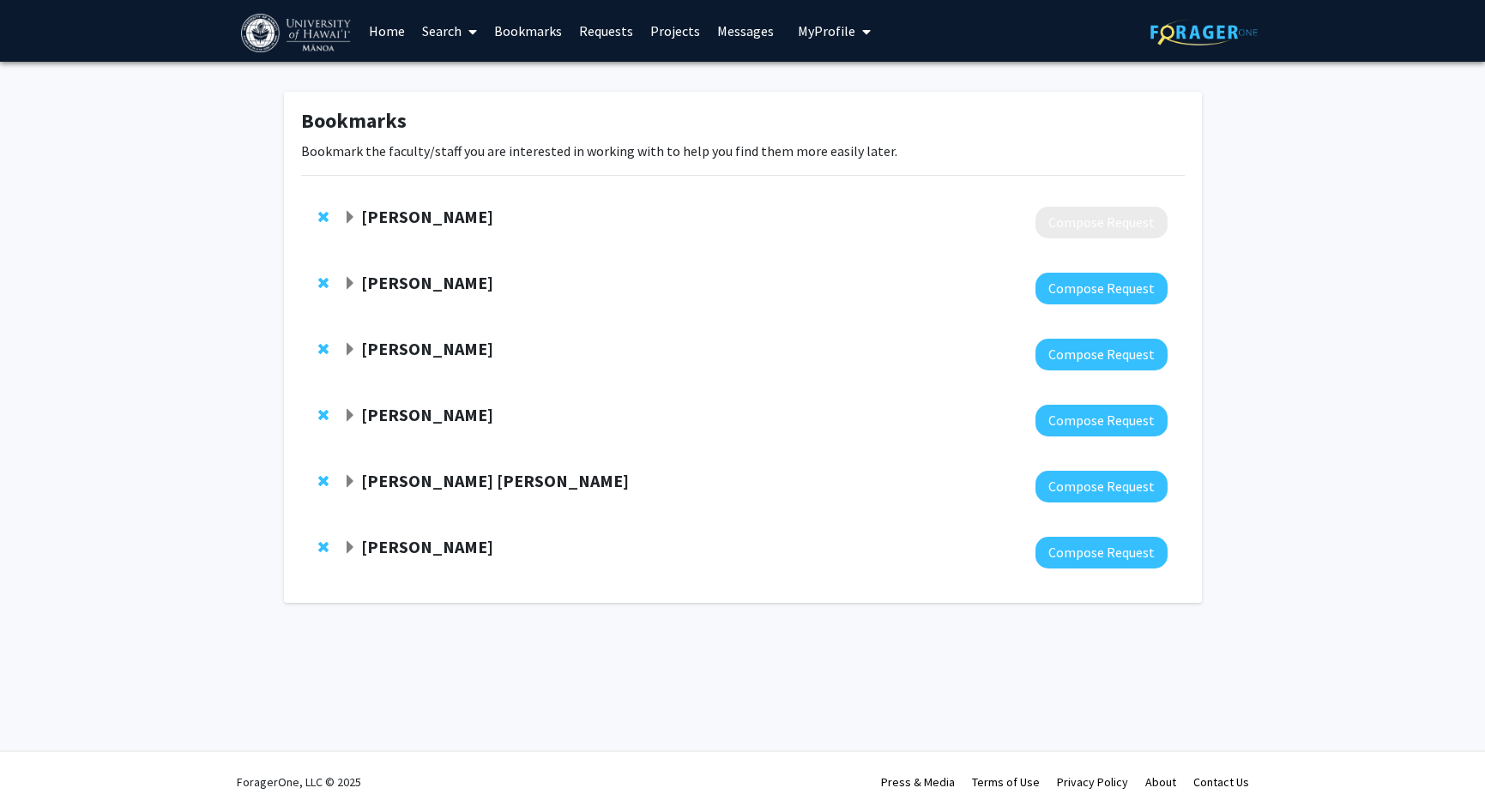
click at [374, 290] on strong "[PERSON_NAME]" at bounding box center [427, 282] width 132 height 22
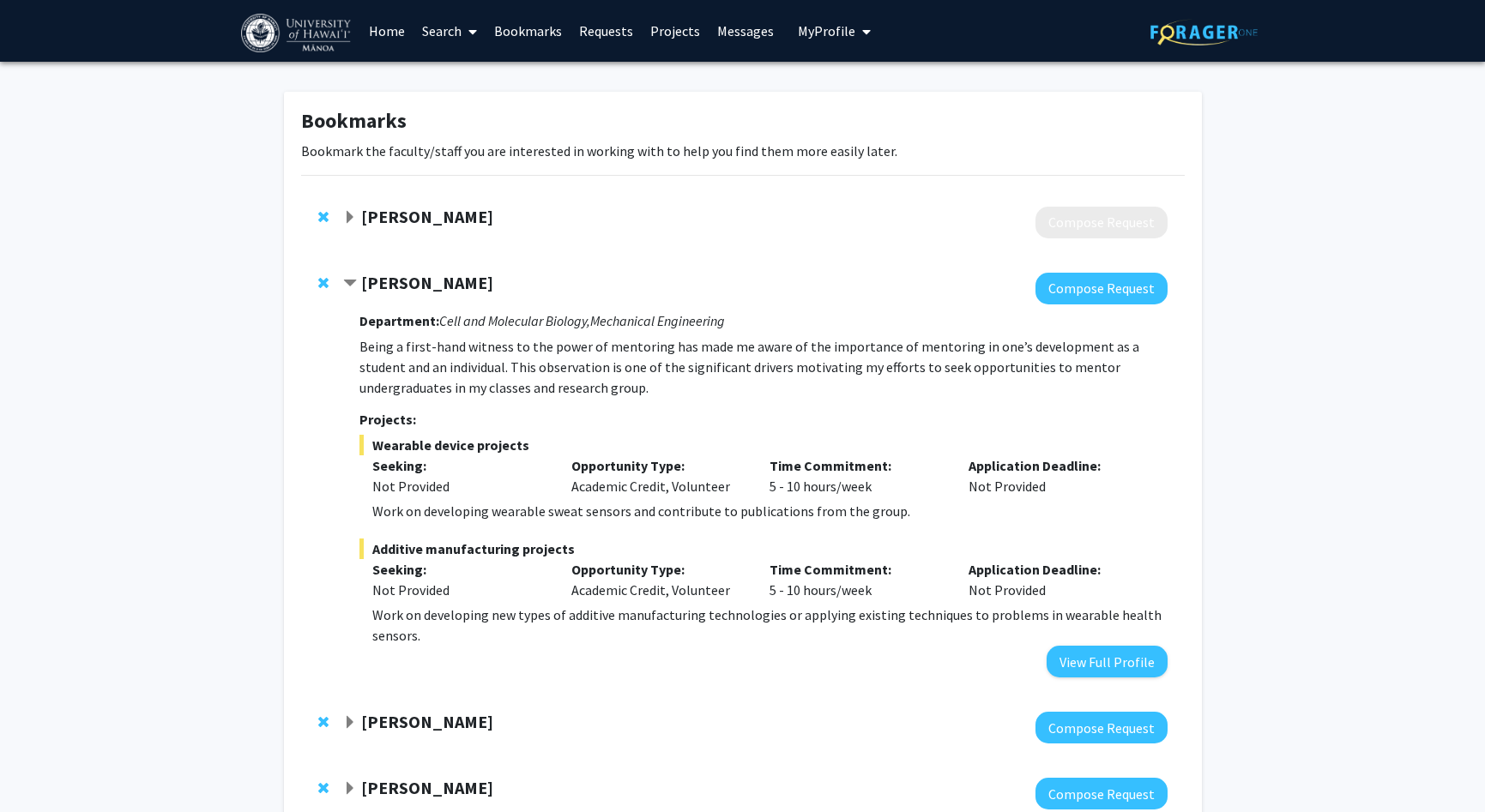
click at [404, 710] on div "[PERSON_NAME] Compose Request" at bounding box center [742, 726] width 884 height 66
click at [413, 734] on div at bounding box center [755, 726] width 824 height 31
click at [414, 720] on strong "[PERSON_NAME]" at bounding box center [427, 721] width 132 height 22
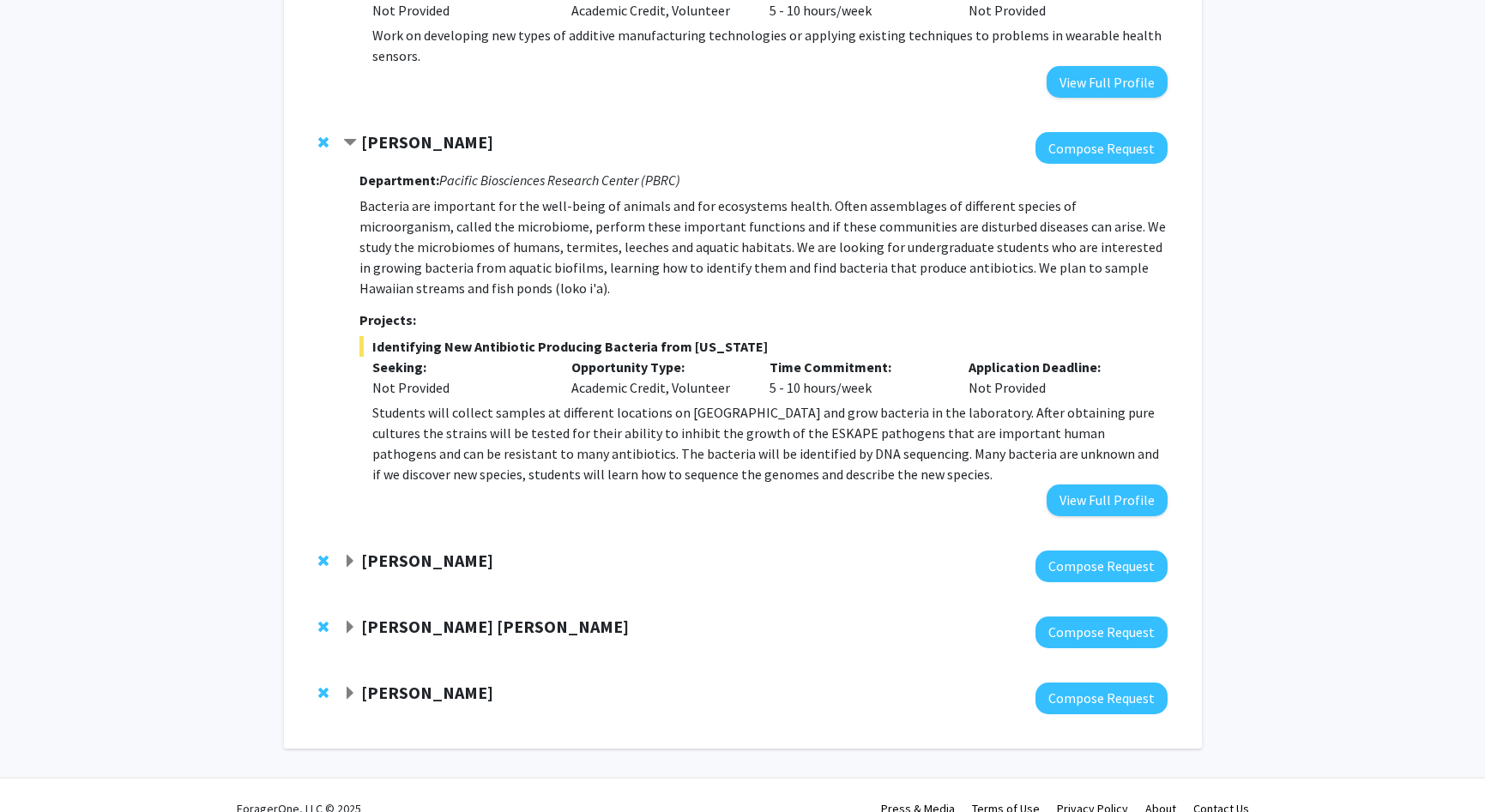
scroll to position [606, 0]
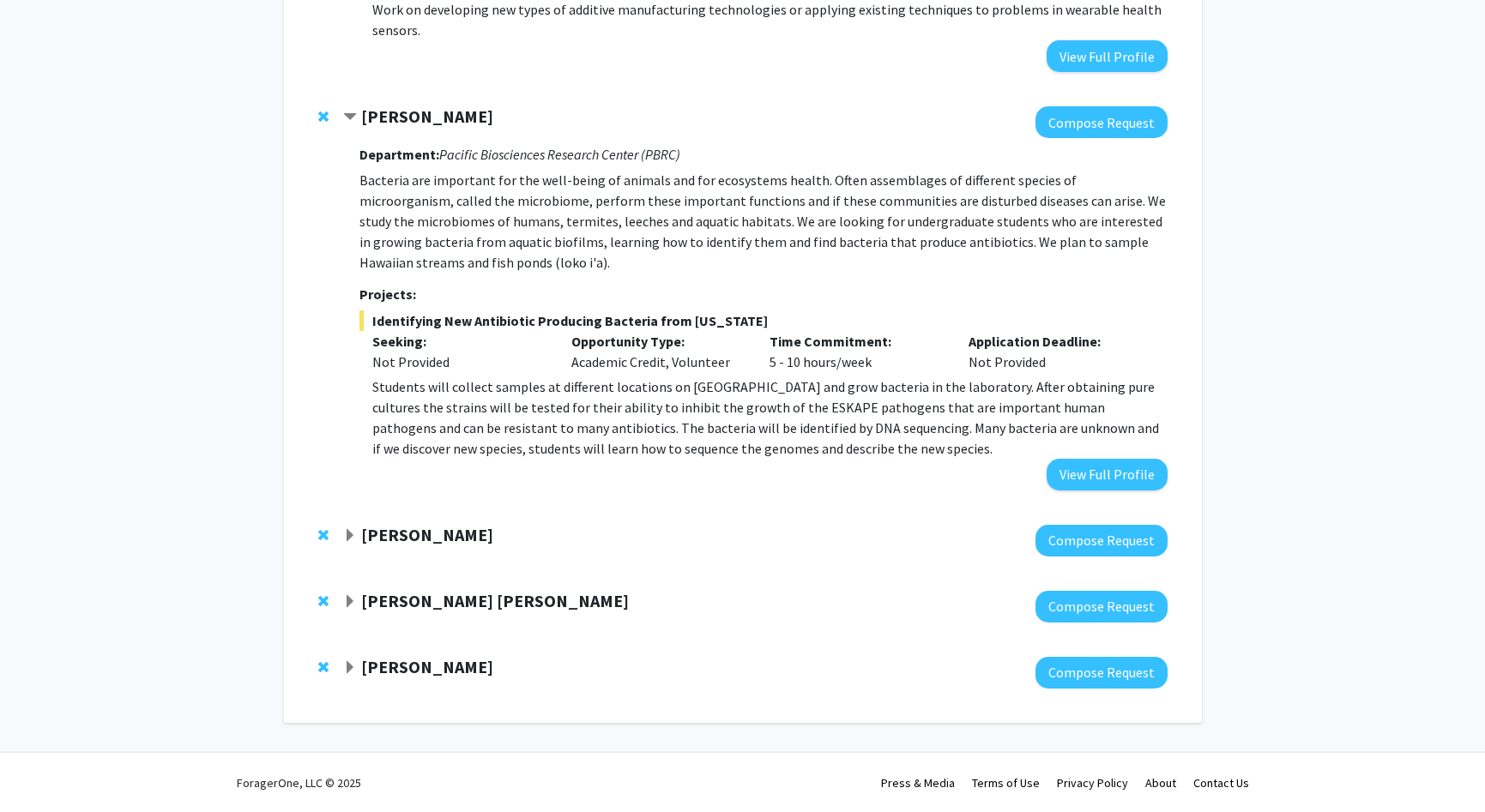
click at [430, 528] on strong "[PERSON_NAME]" at bounding box center [427, 534] width 132 height 22
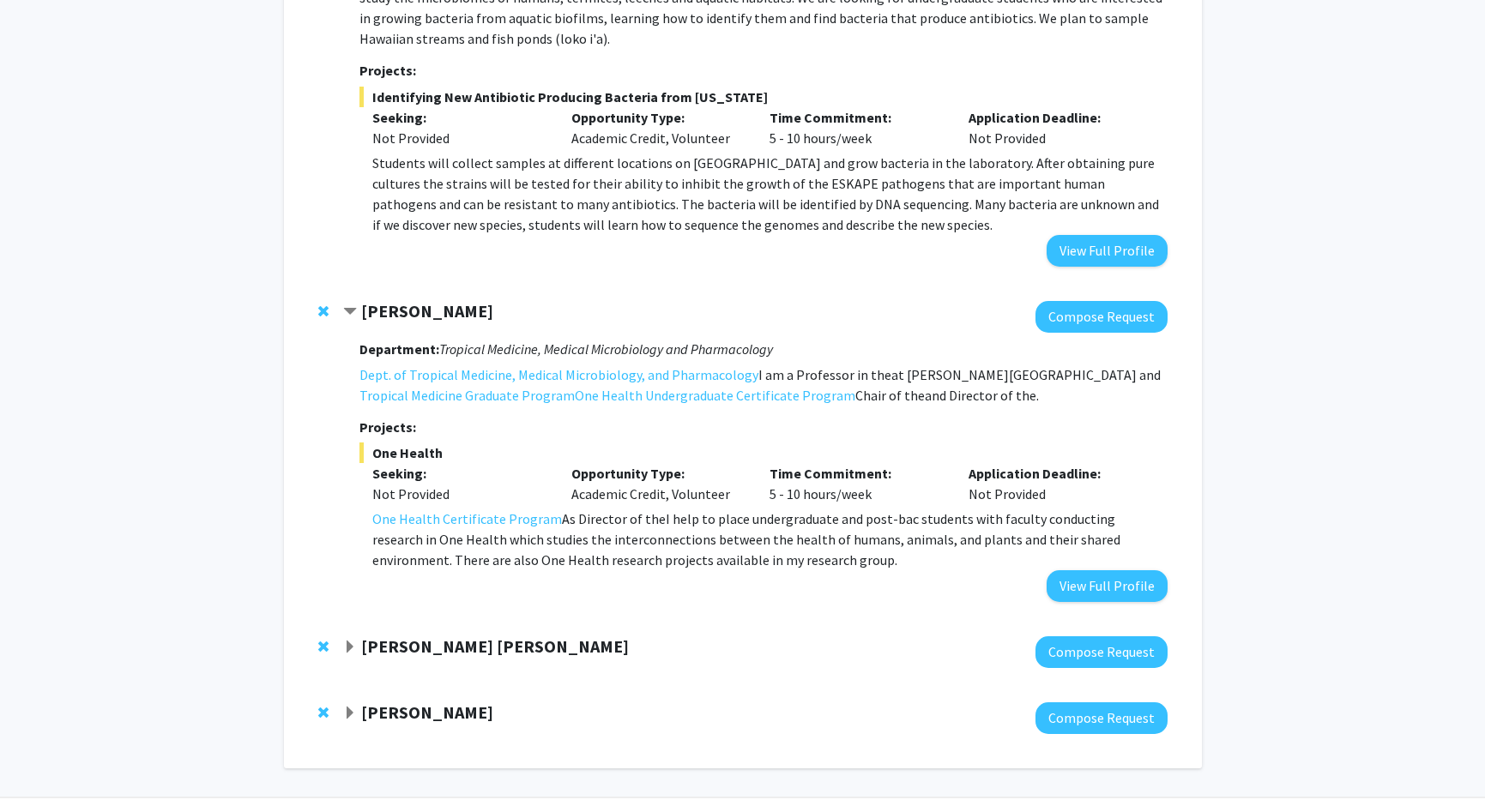
scroll to position [836, 0]
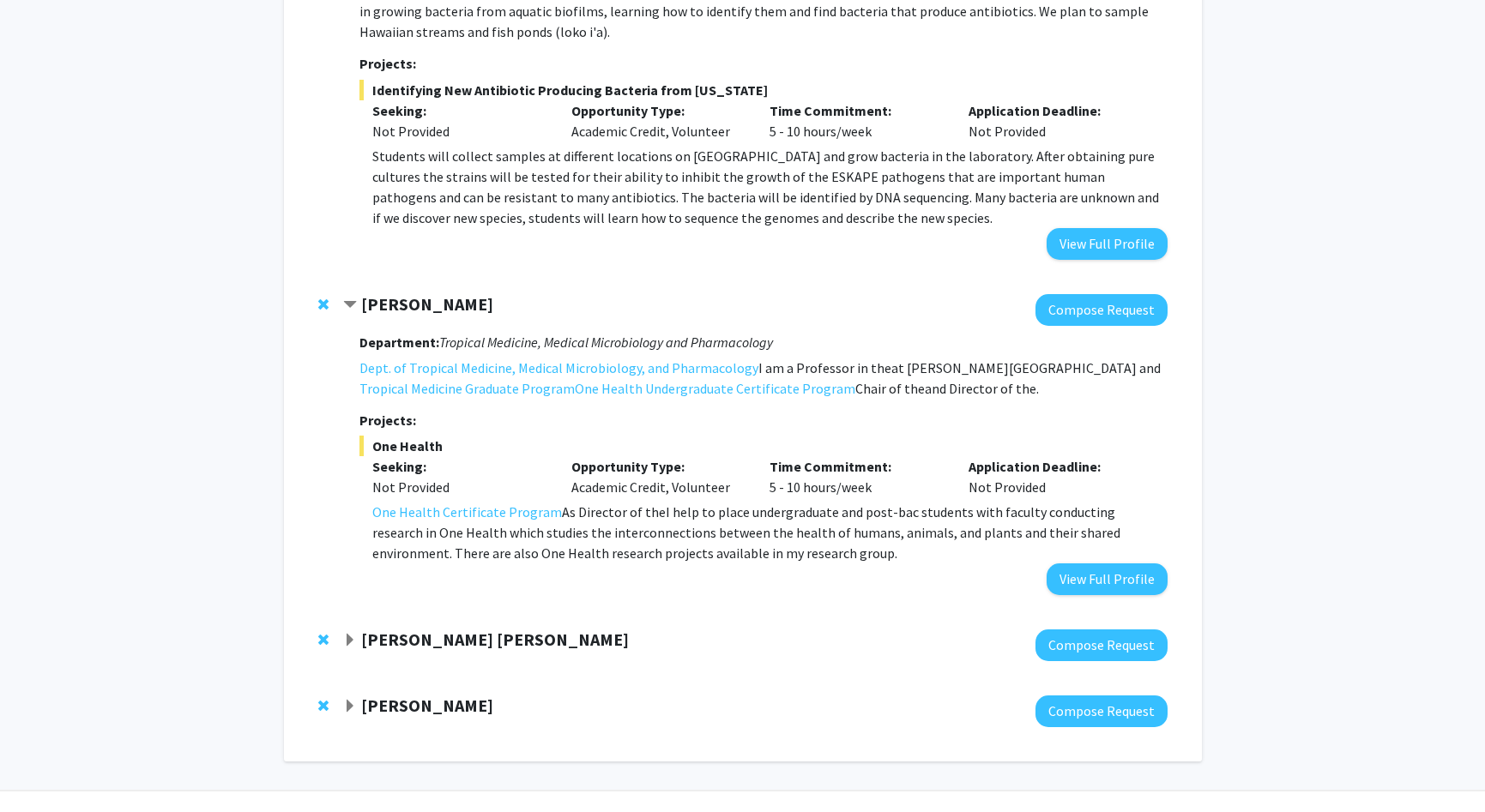
click at [433, 648] on strong "[PERSON_NAME] [PERSON_NAME]" at bounding box center [495, 639] width 267 height 22
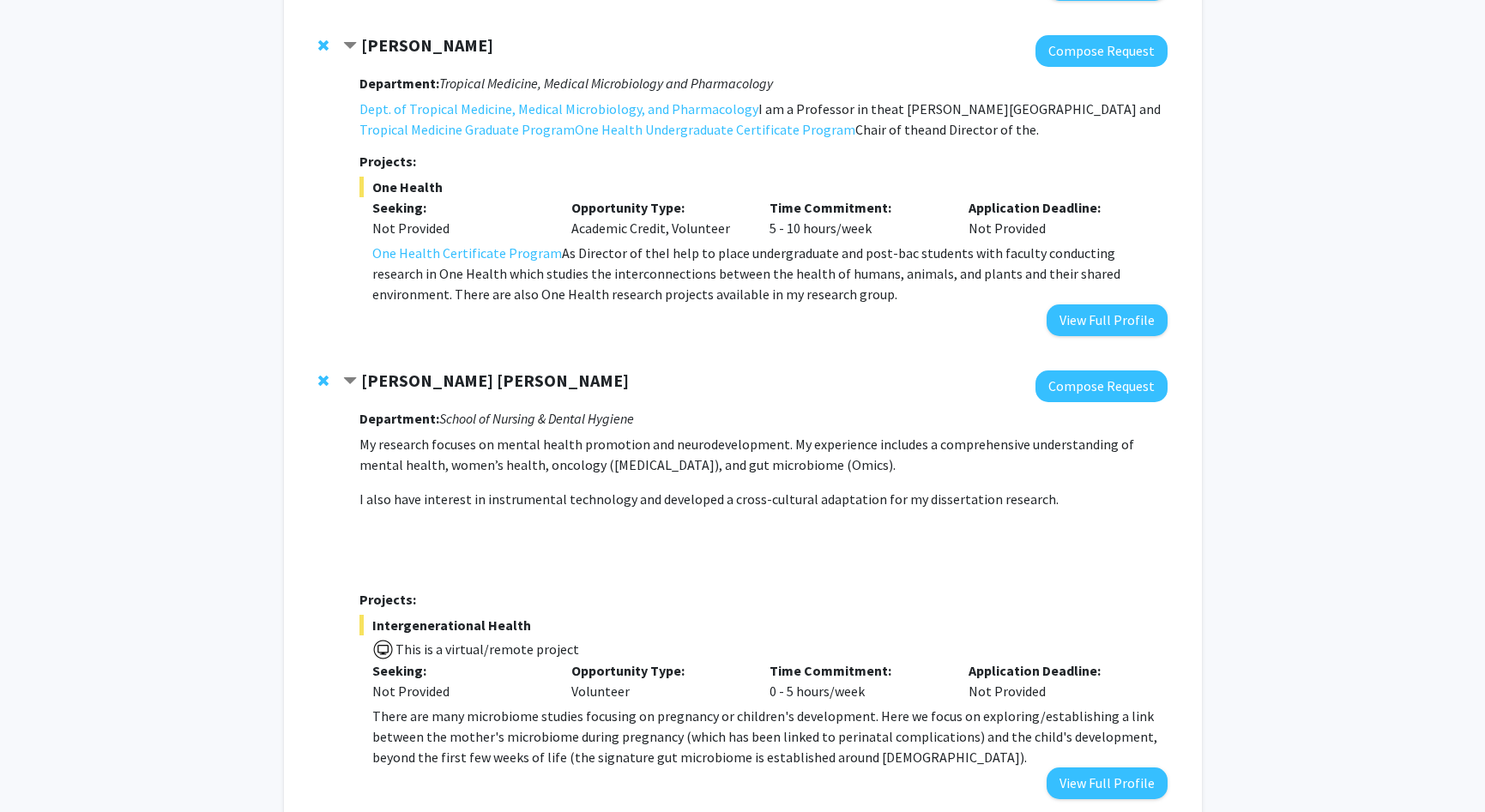
scroll to position [1267, 0]
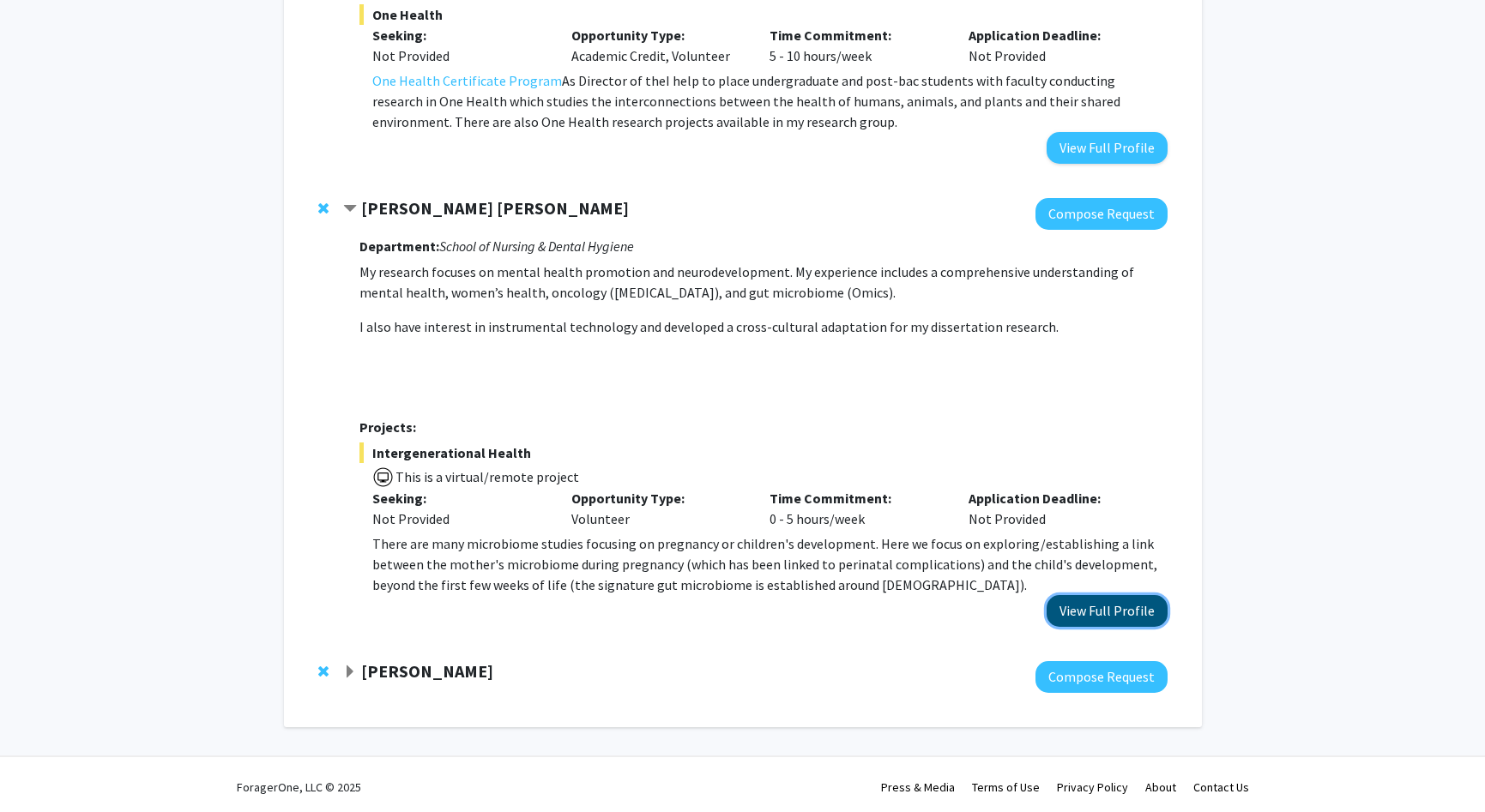
click at [1080, 606] on button "View Full Profile" at bounding box center [1106, 610] width 121 height 31
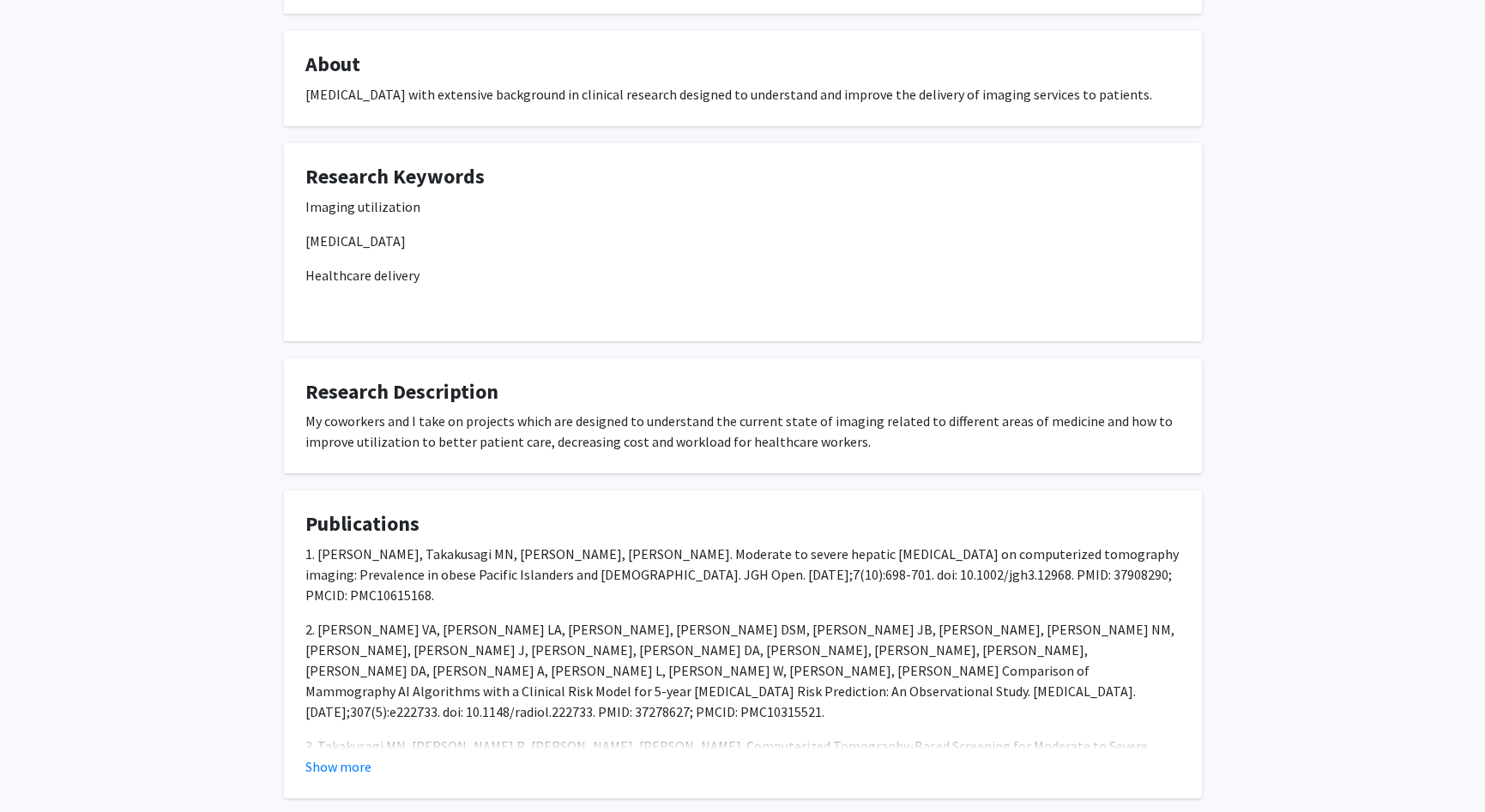
scroll to position [374, 0]
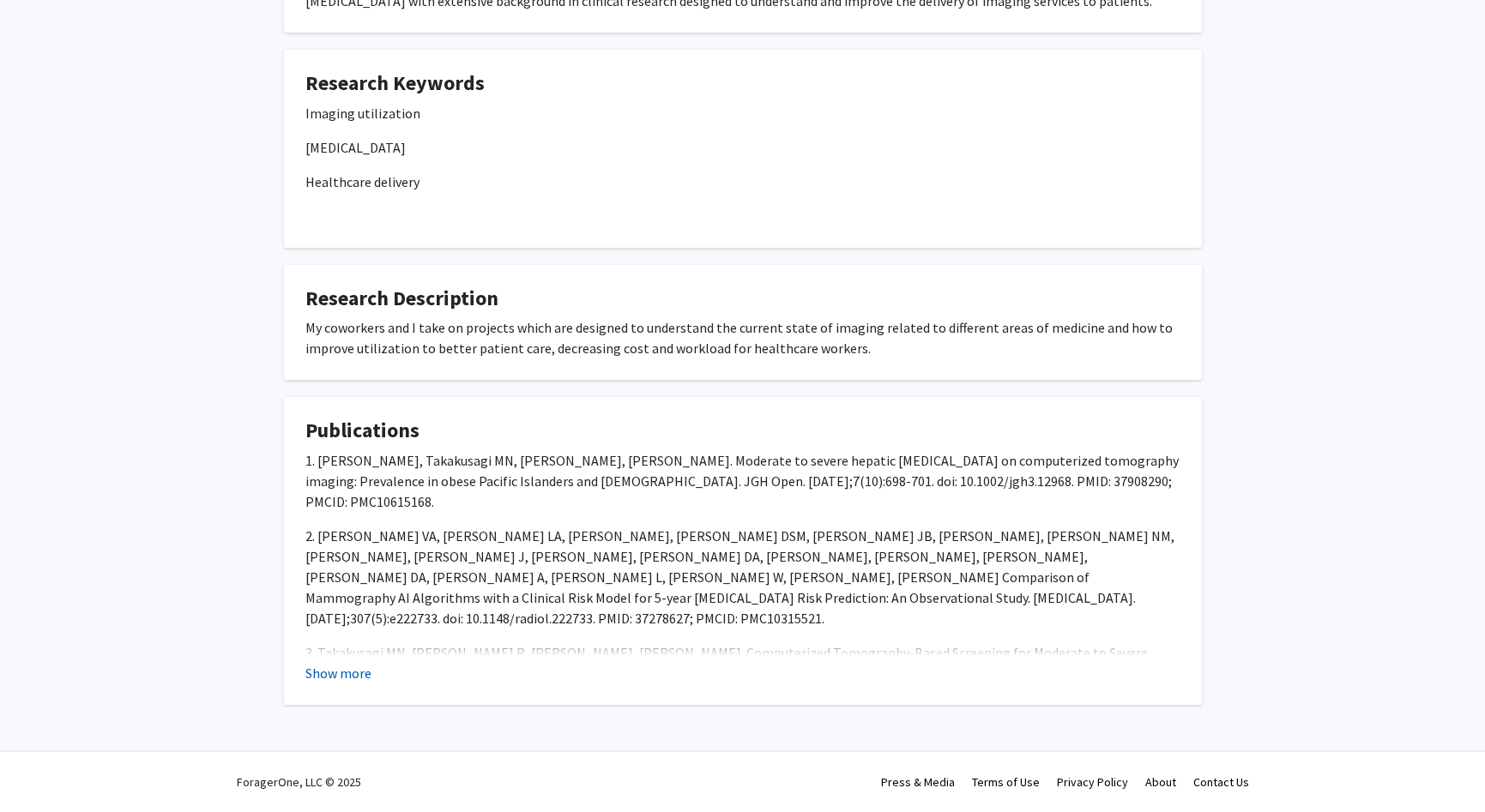
click at [353, 668] on button "Show more" at bounding box center [338, 673] width 66 height 21
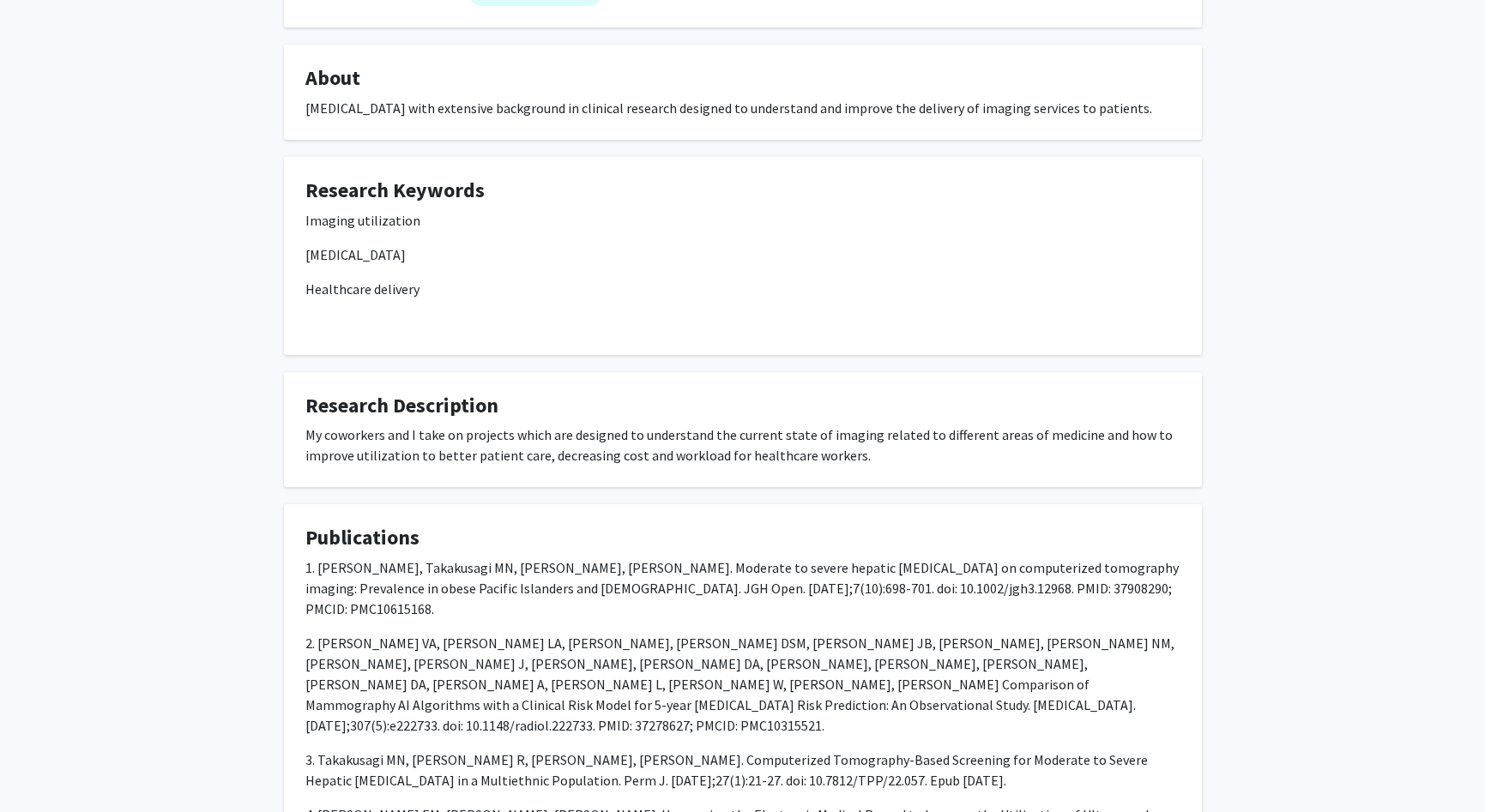
scroll to position [272, 0]
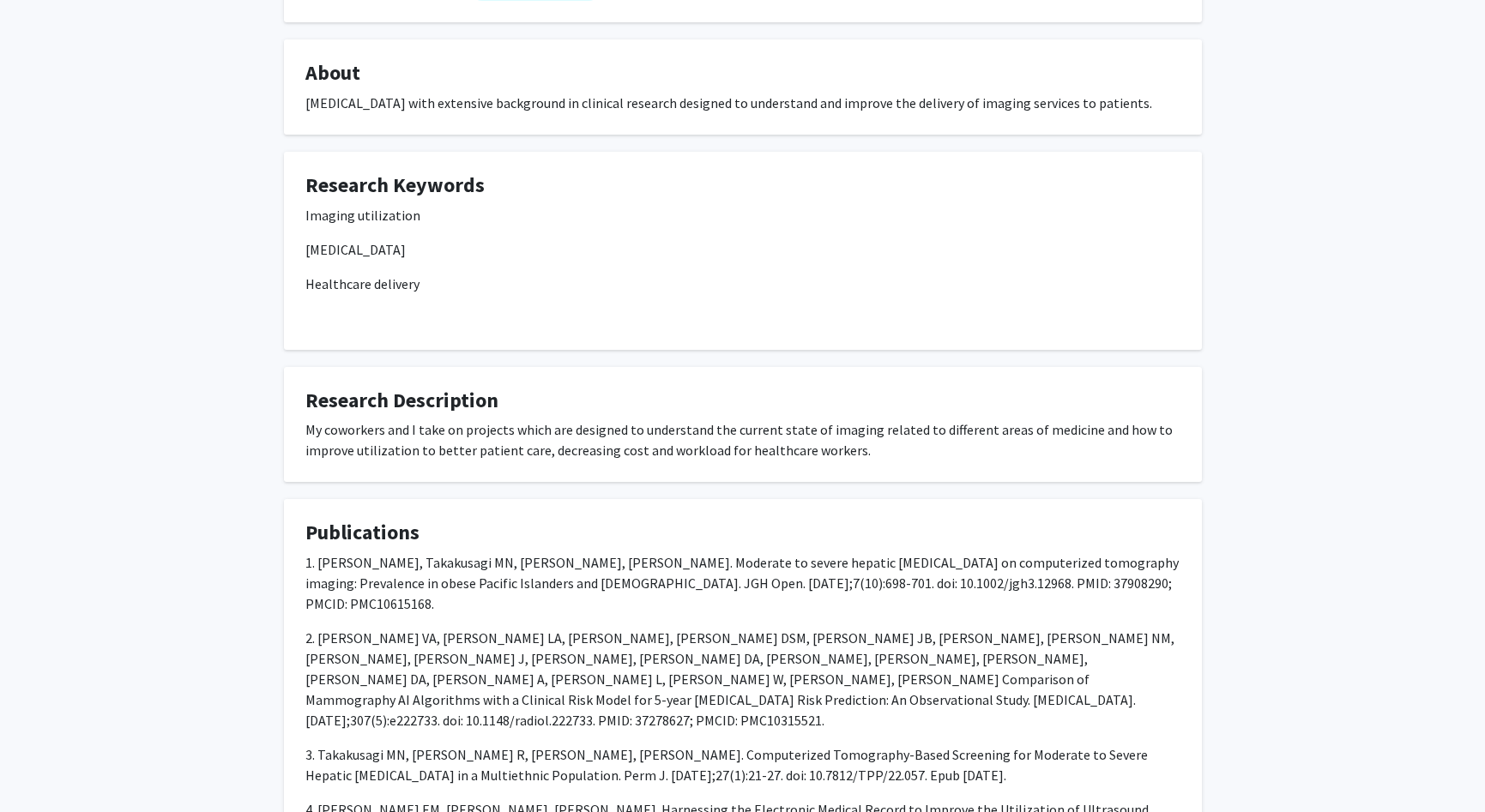
click at [591, 562] on p "1. Thomas BJI, Takakusagi MN, Zhang R, Yoon HC. Moderate to severe hepatic stea…" at bounding box center [743, 583] width 875 height 62
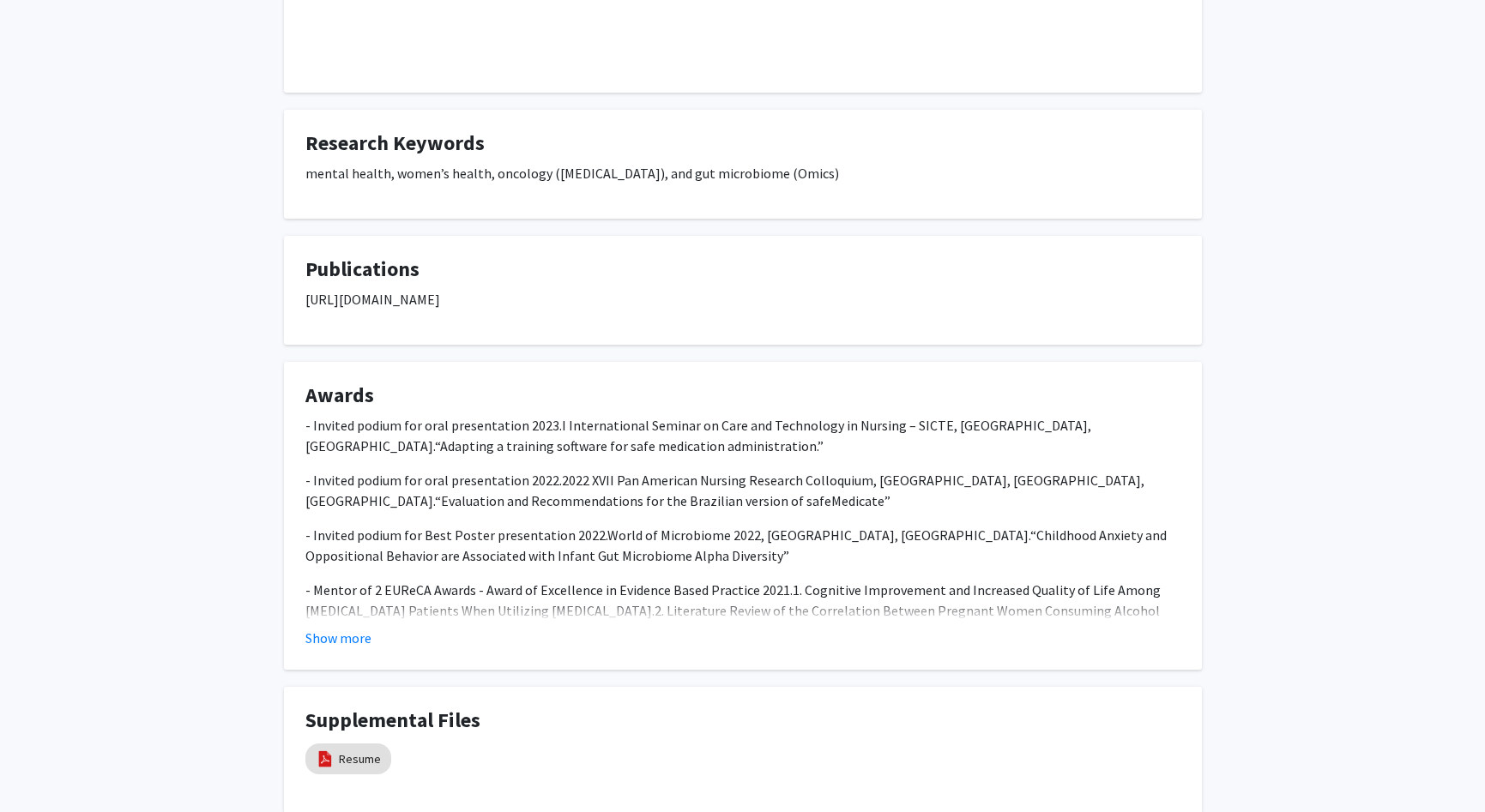
scroll to position [789, 0]
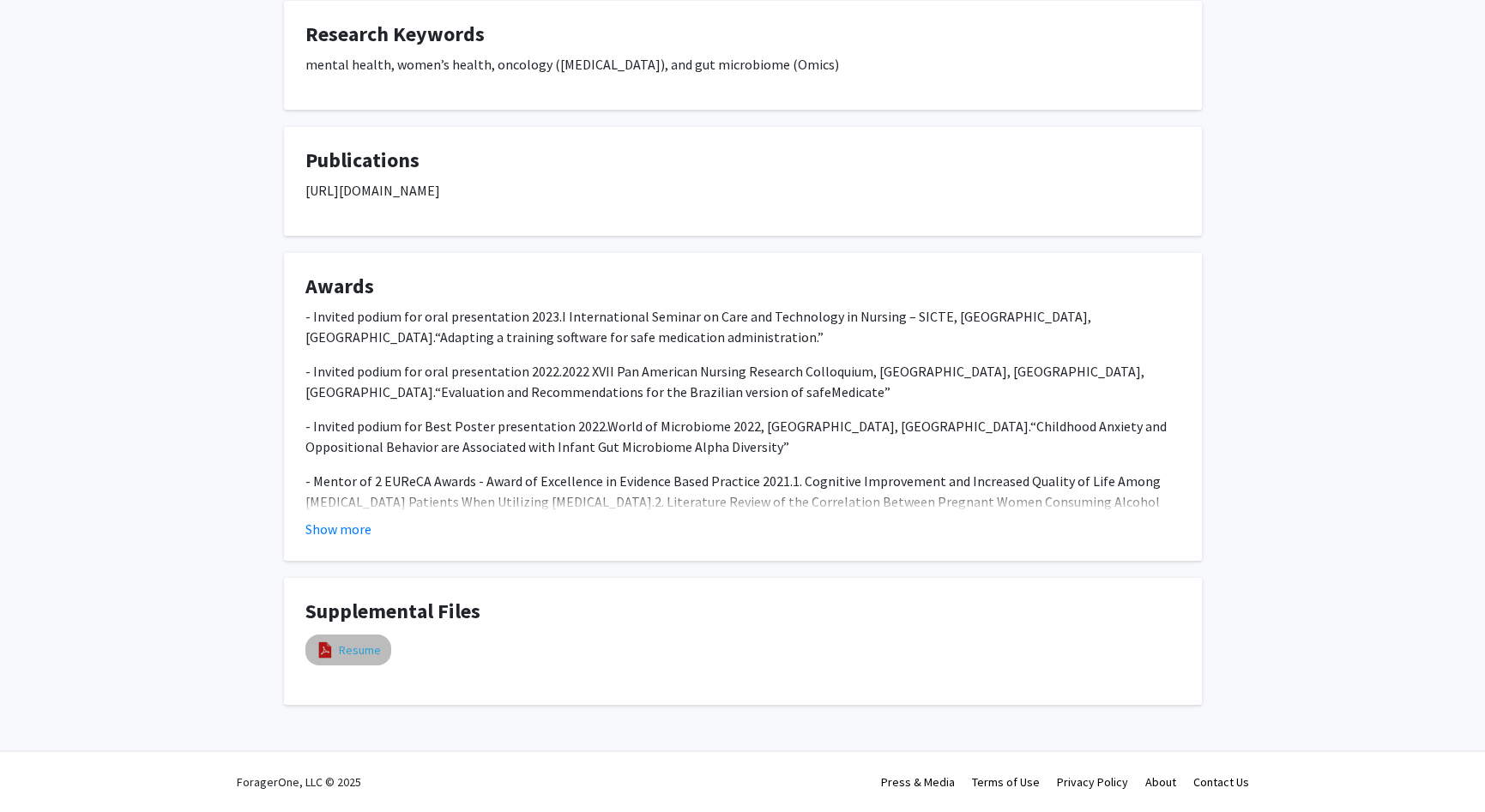
click at [360, 642] on link "Resume" at bounding box center [360, 649] width 42 height 18
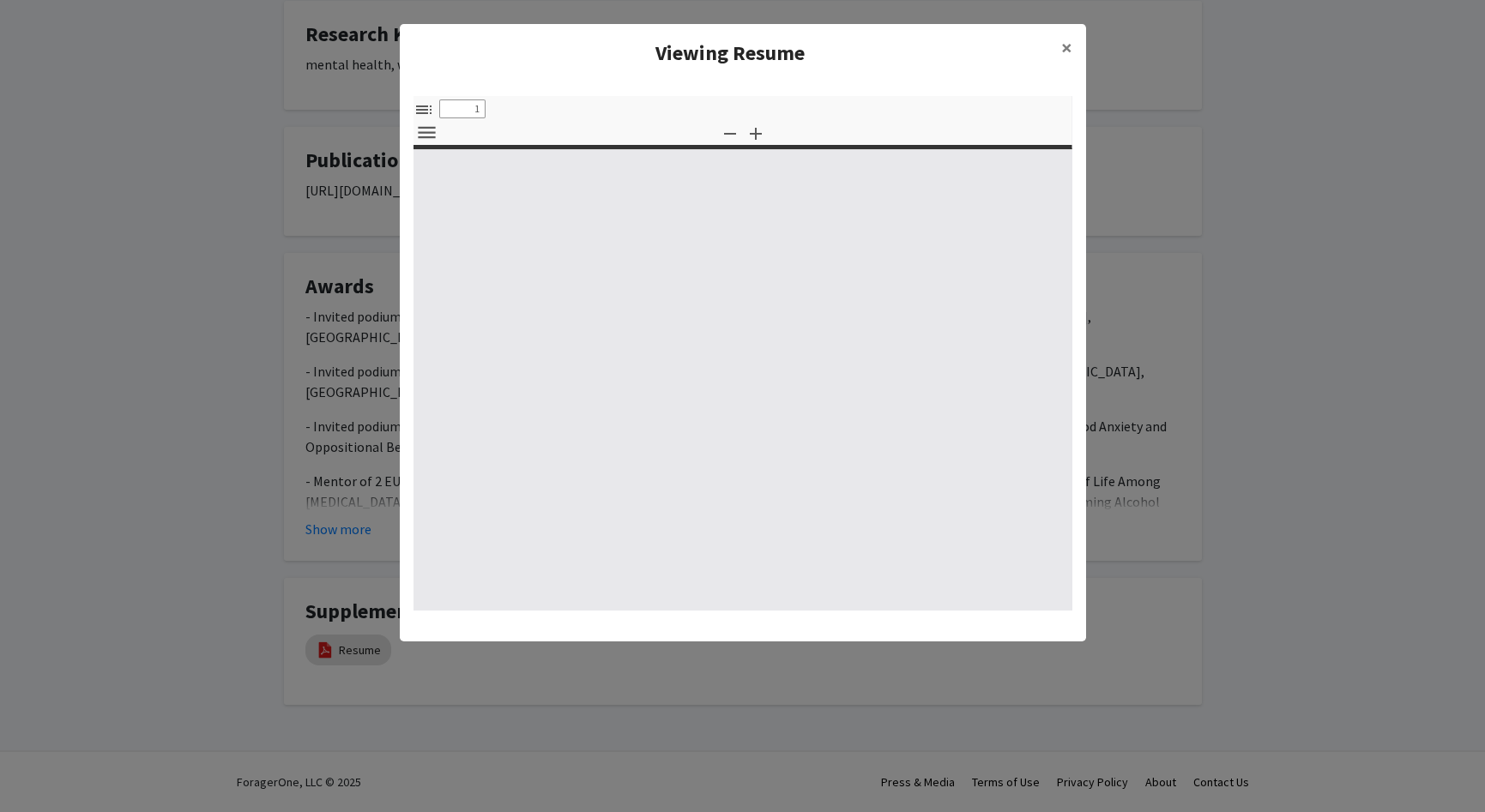
select select "custom"
type input "0"
select select "custom"
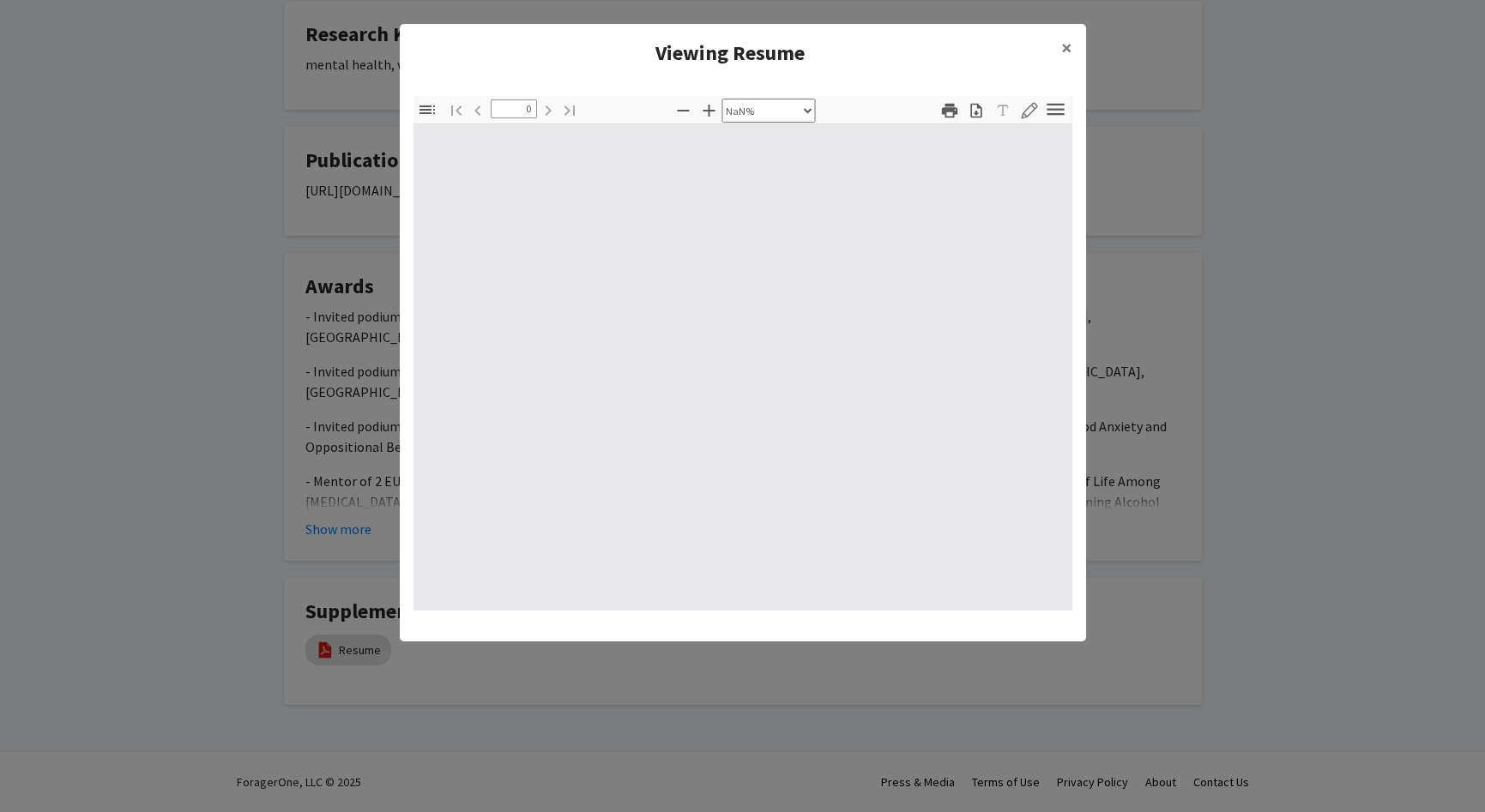
type input "1"
select select "auto"
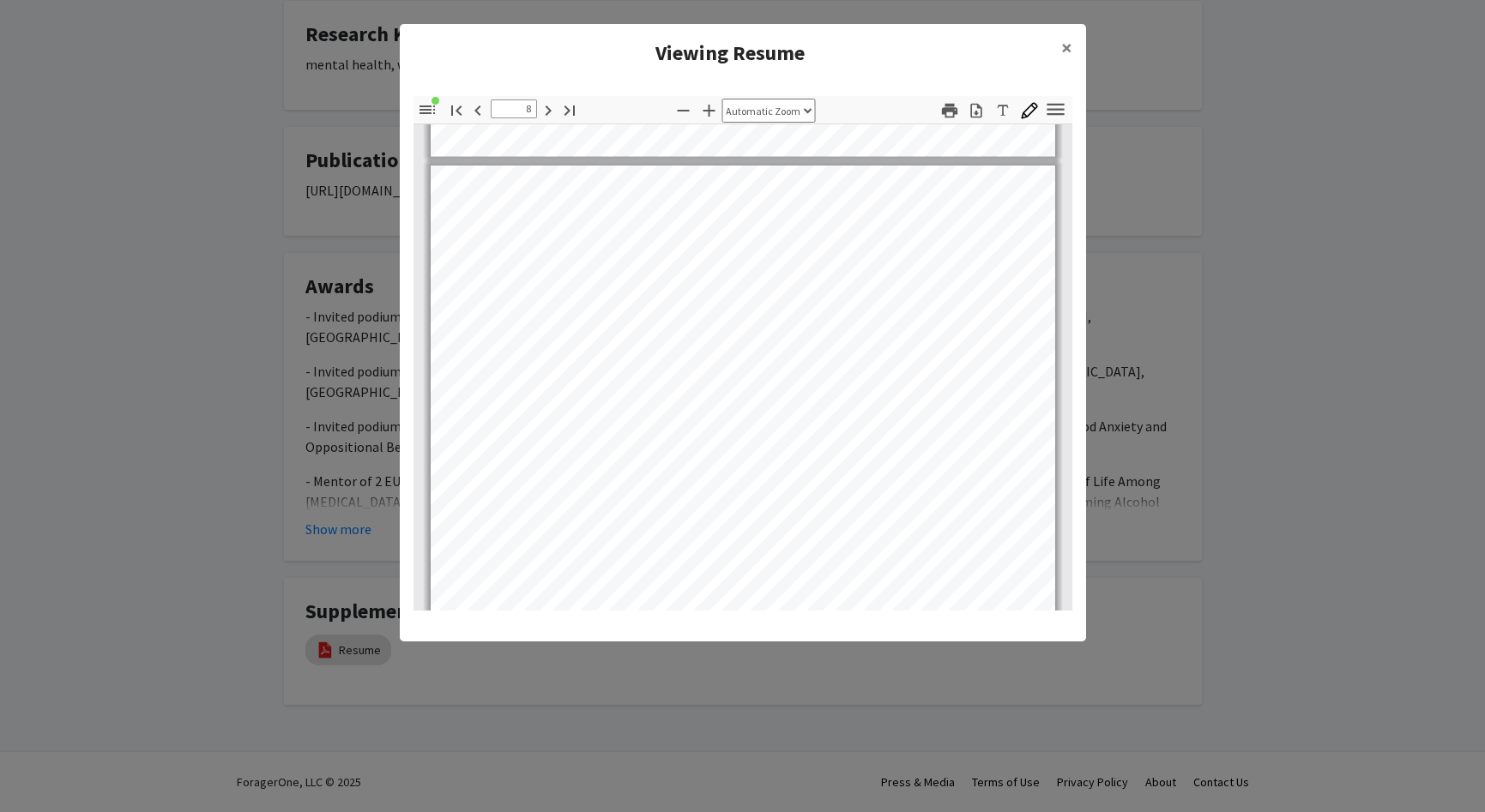
scroll to position [6002, 0]
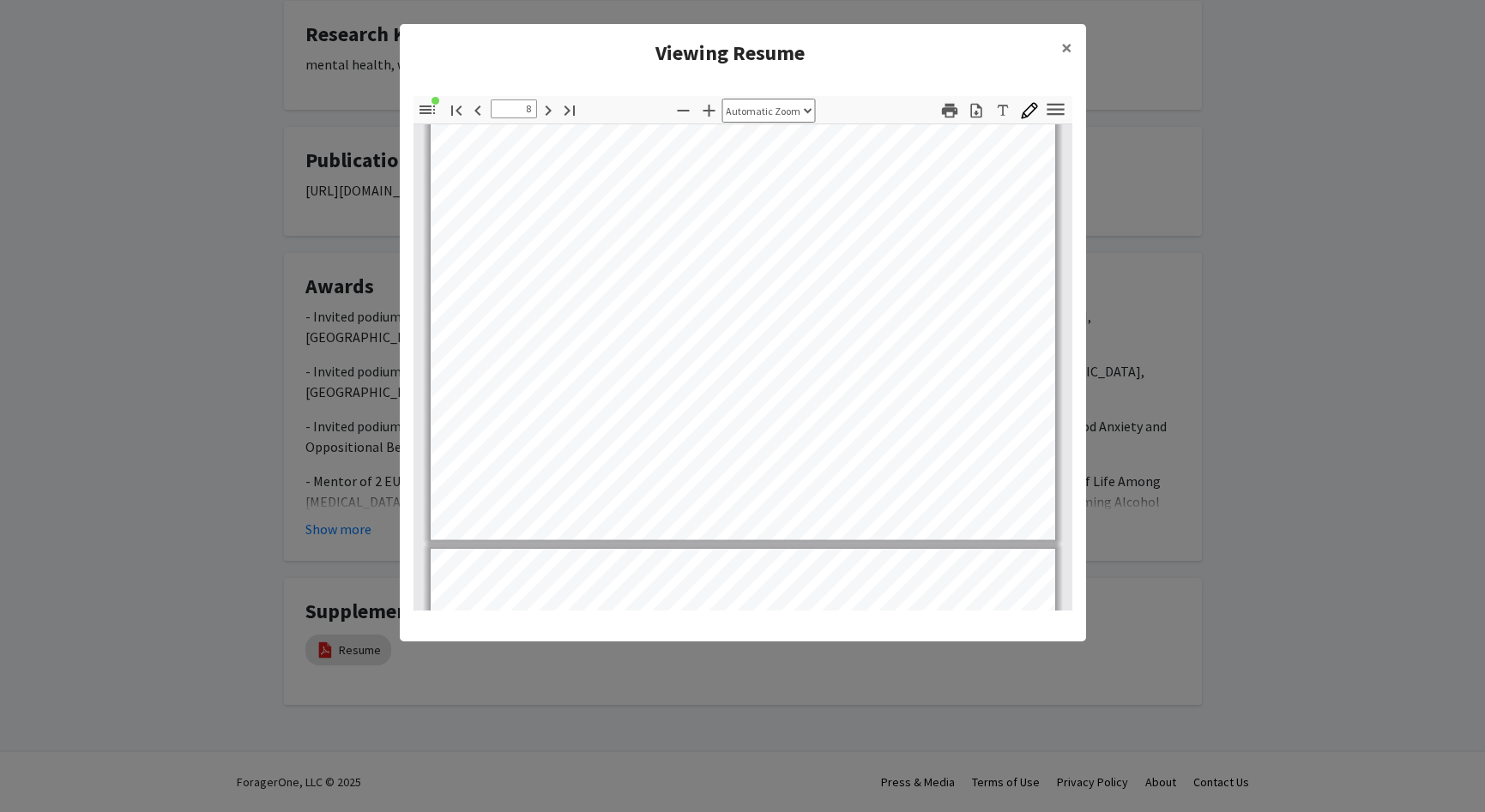
type input "9"
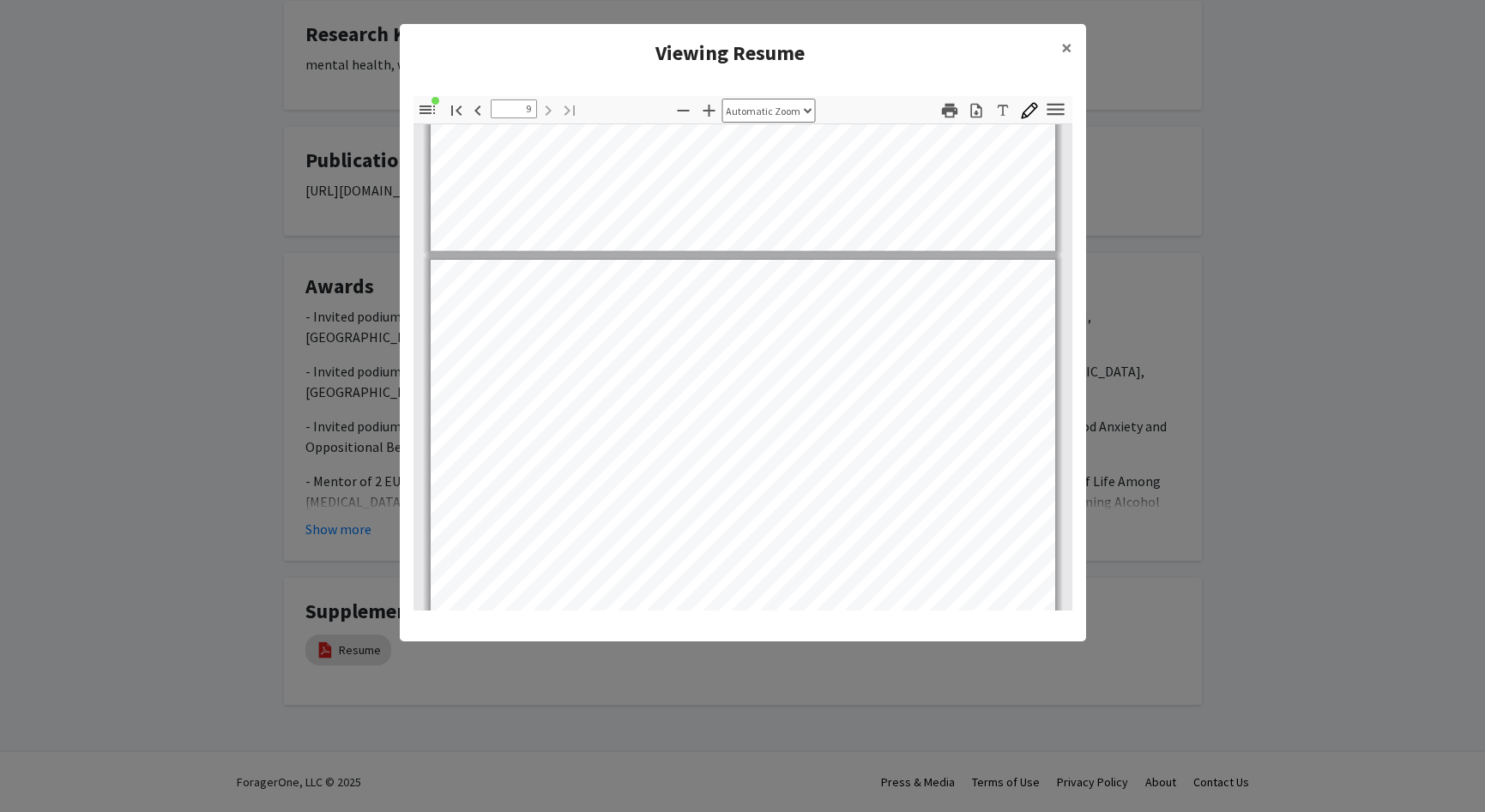
scroll to position [6717, 0]
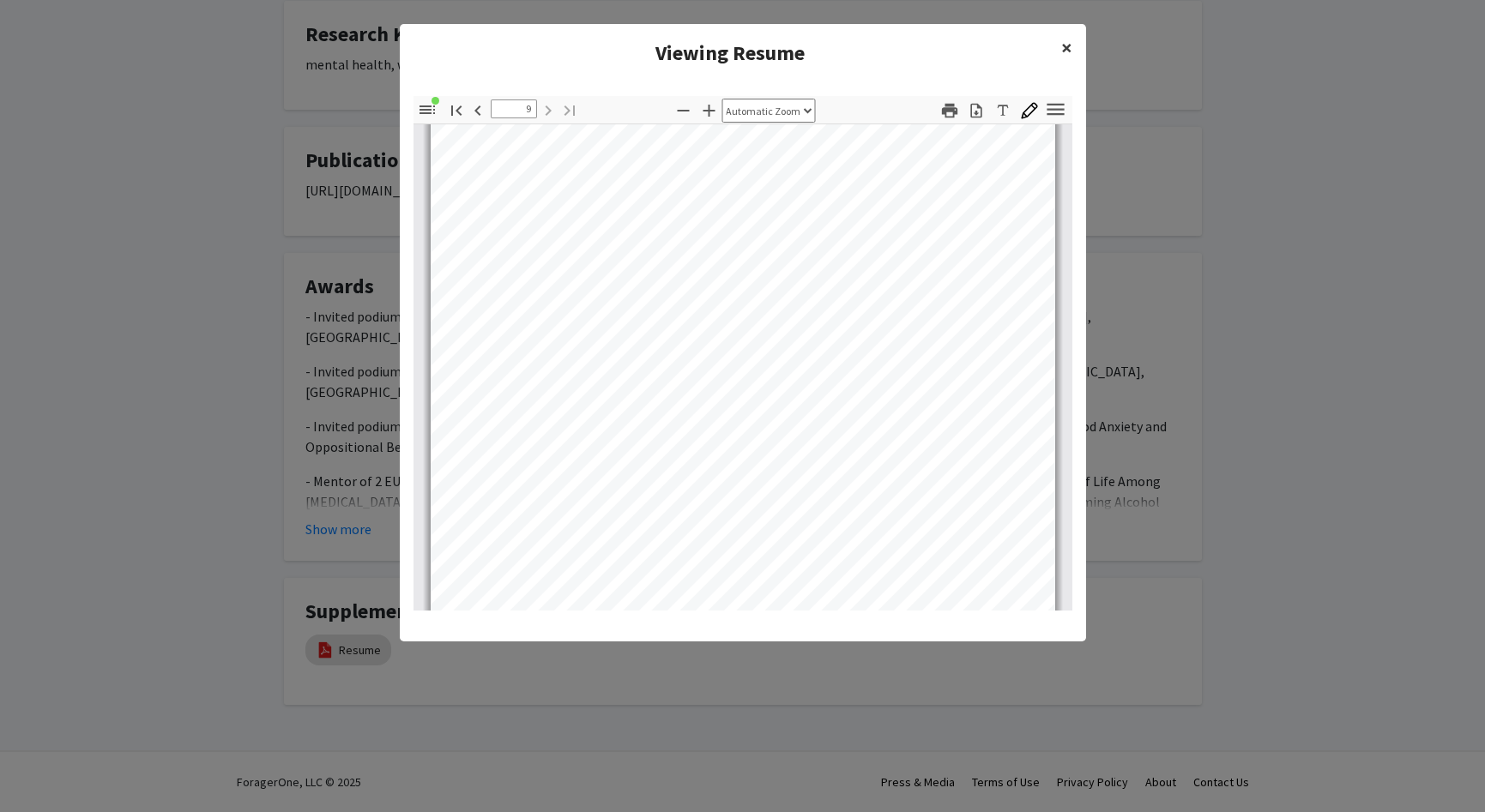
click at [1065, 45] on span "×" at bounding box center [1066, 48] width 11 height 27
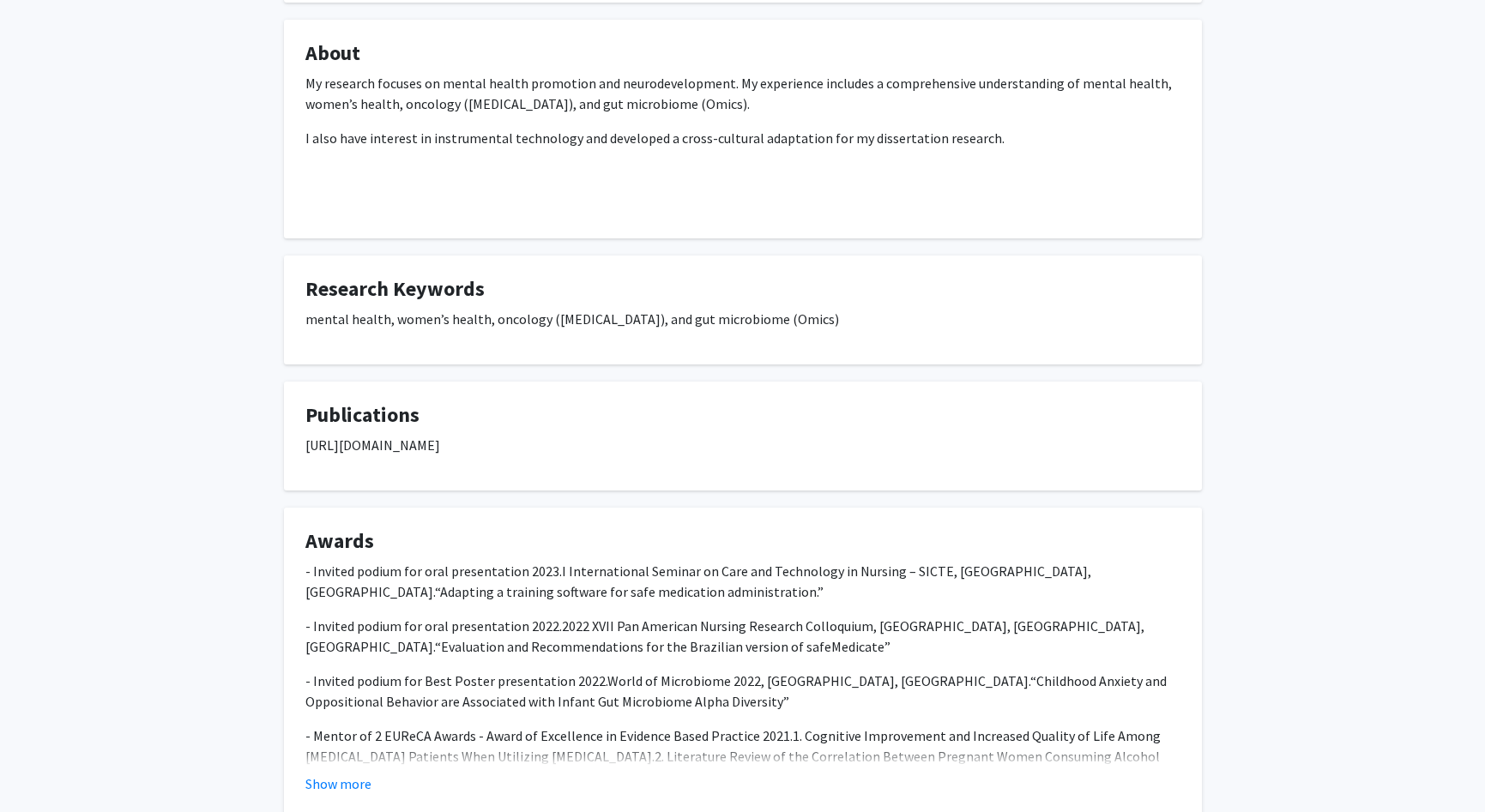
scroll to position [199, 0]
